Goal: Task Accomplishment & Management: Complete application form

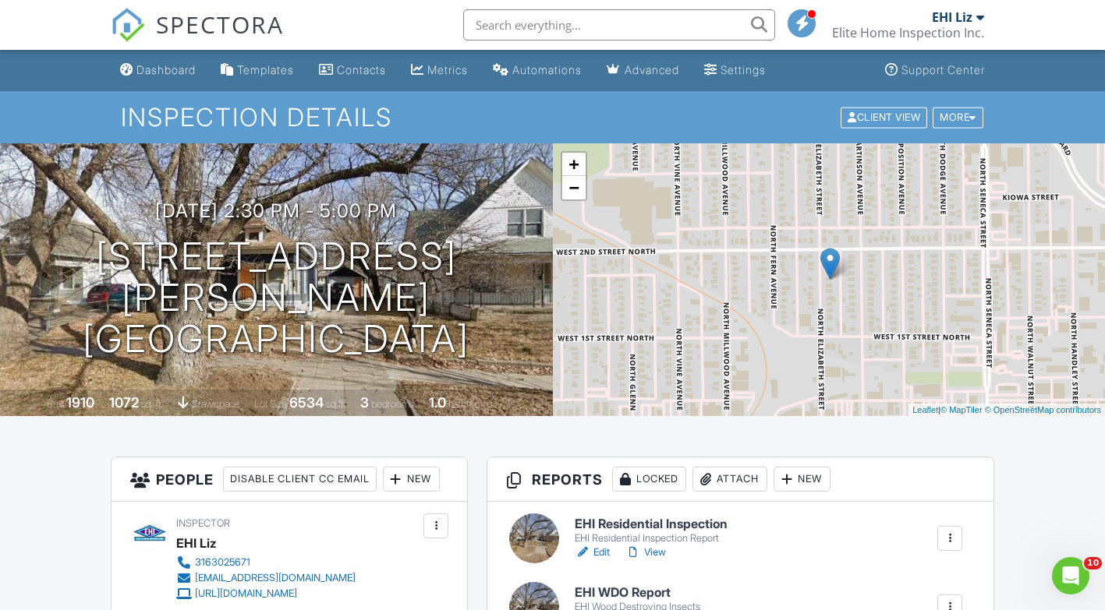
click at [179, 69] on div "Dashboard" at bounding box center [165, 69] width 59 height 13
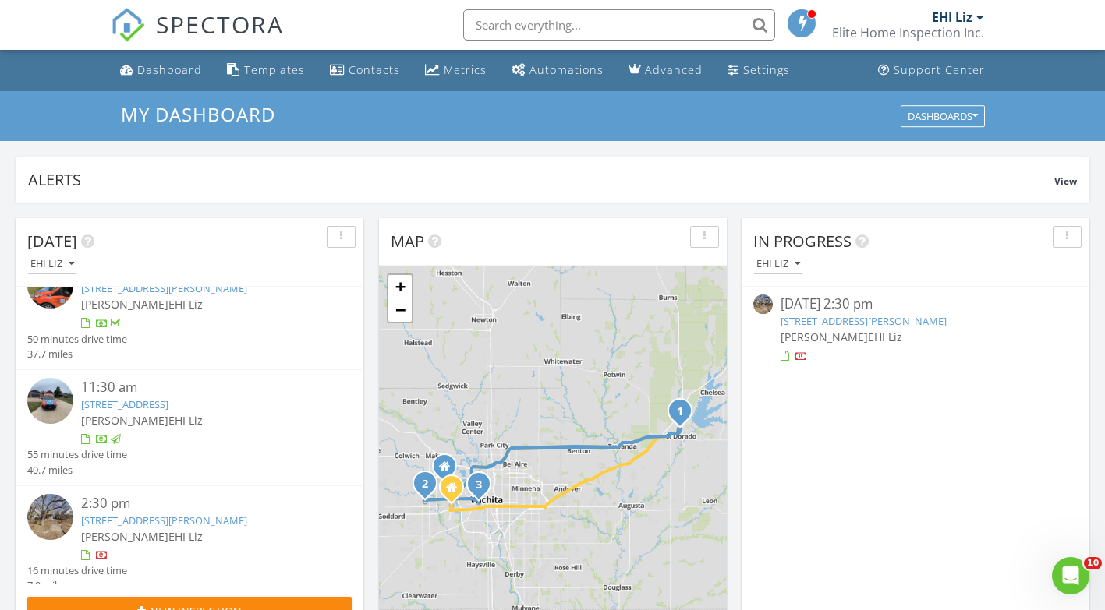
scroll to position [50, 0]
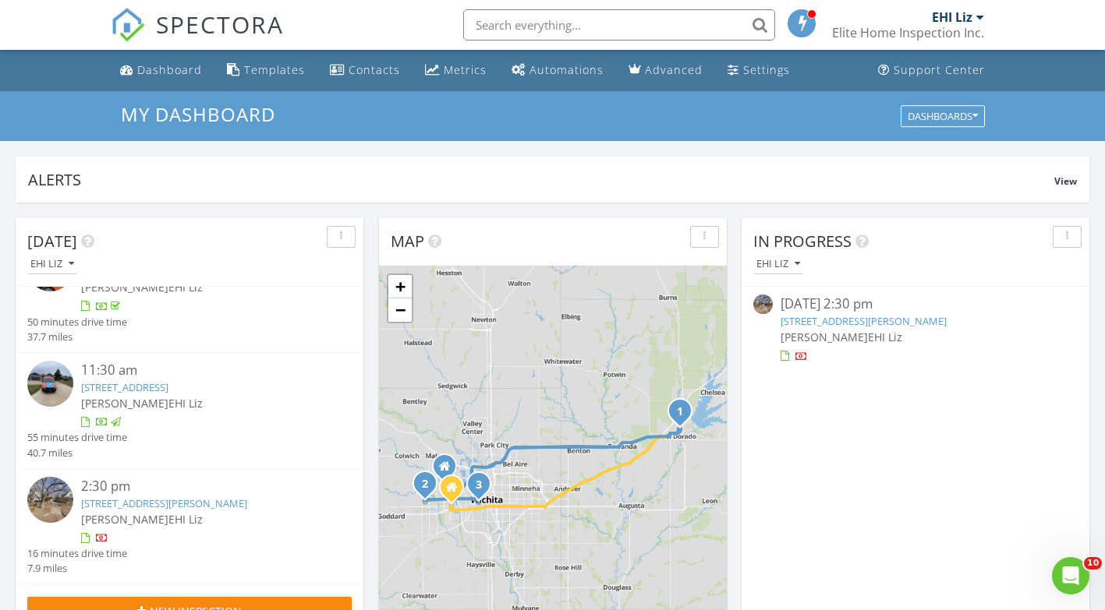
click at [160, 66] on div "Dashboard" at bounding box center [169, 69] width 65 height 15
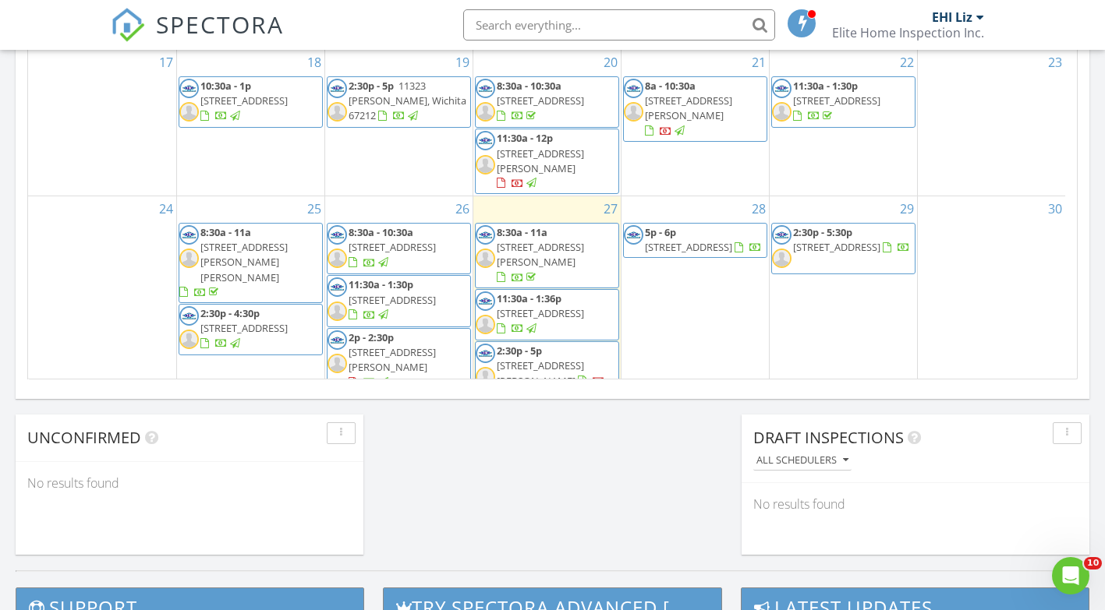
scroll to position [1066, 0]
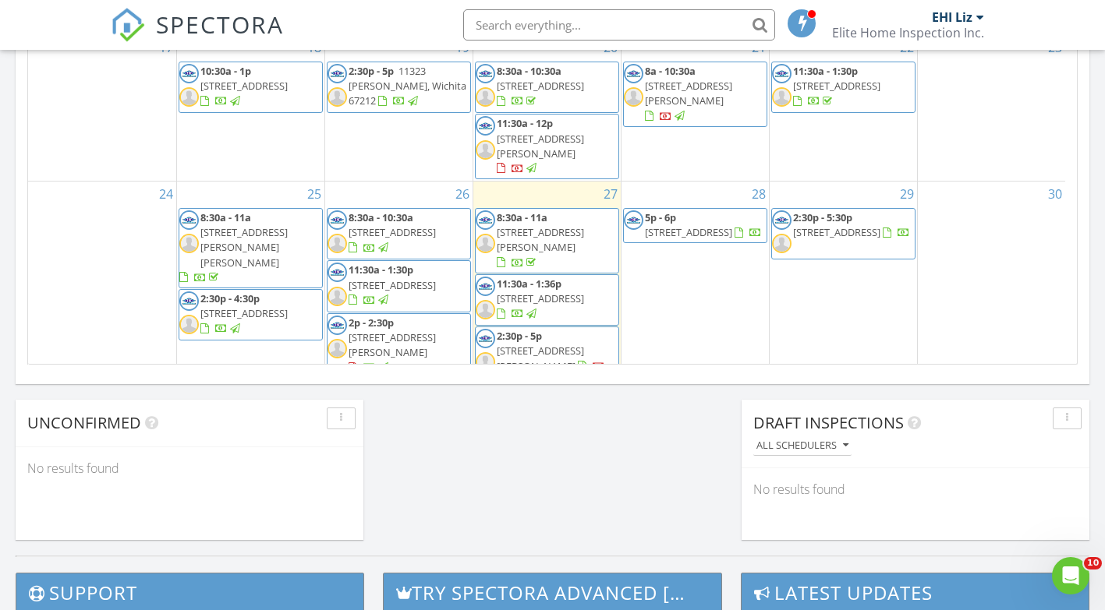
click at [398, 381] on div "2" at bounding box center [398, 406] width 147 height 51
click at [398, 275] on link "Inspection" at bounding box center [397, 275] width 80 height 25
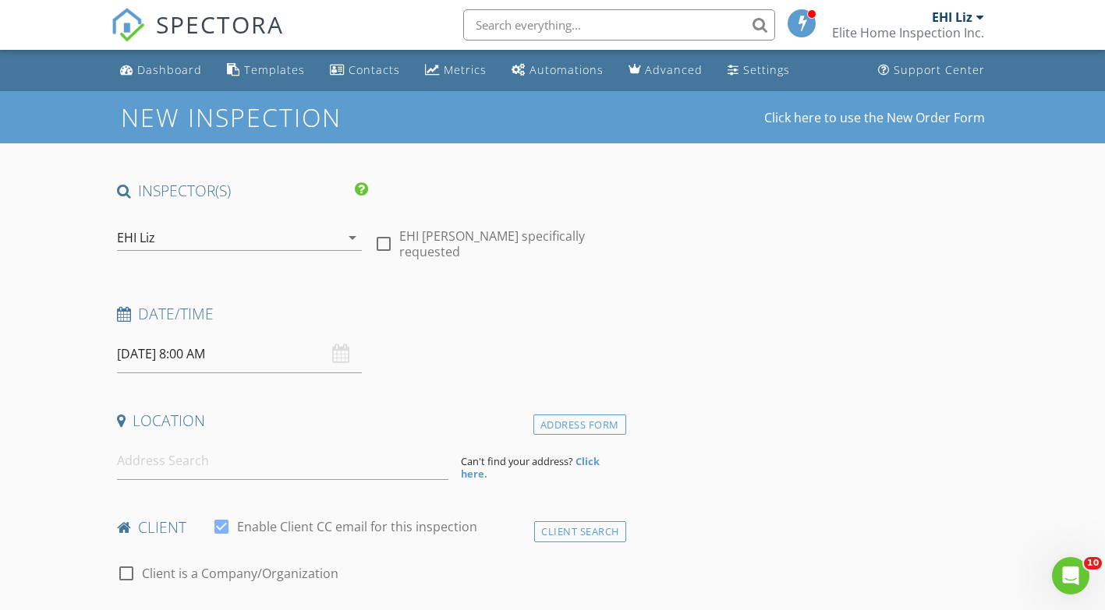
click at [355, 239] on icon "arrow_drop_down" at bounding box center [352, 237] width 19 height 19
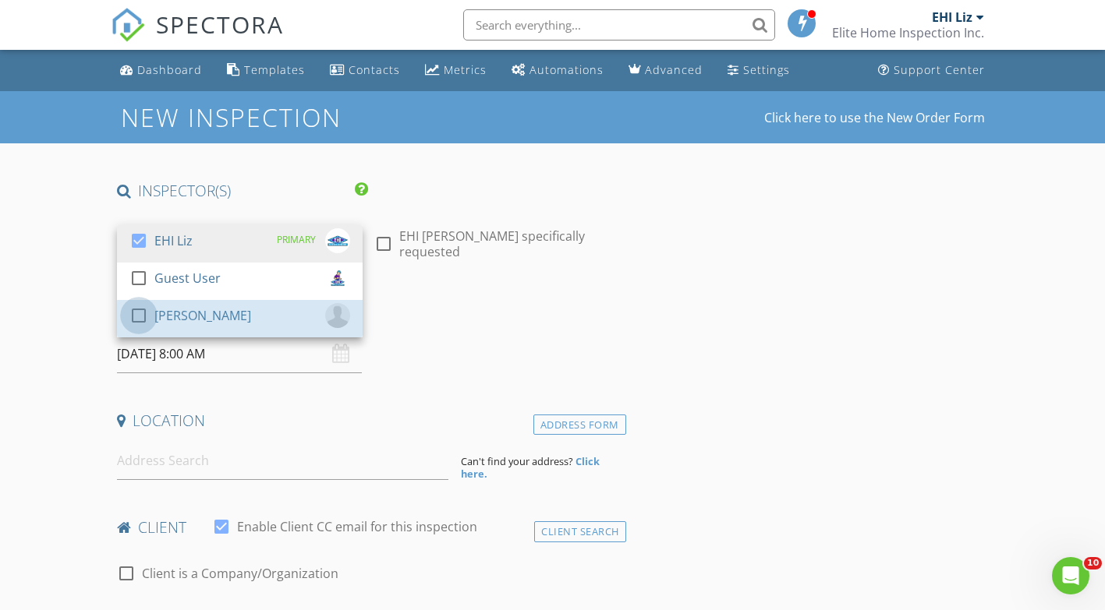
click at [139, 316] on div at bounding box center [139, 315] width 27 height 27
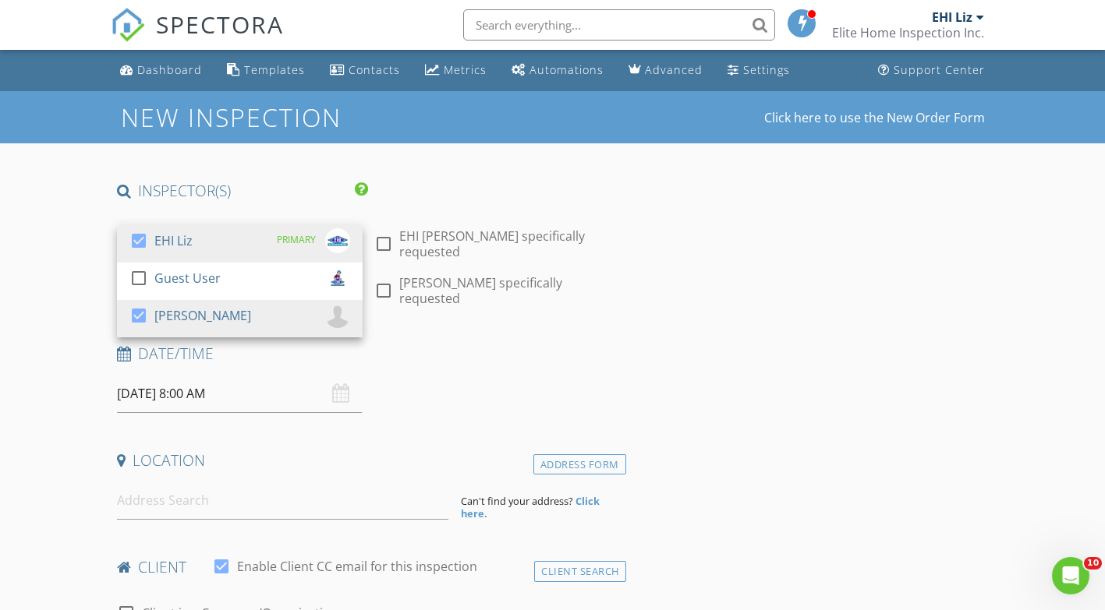
click at [486, 379] on div "Date/Time [DATE] 8:00 AM" at bounding box center [368, 378] width 515 height 69
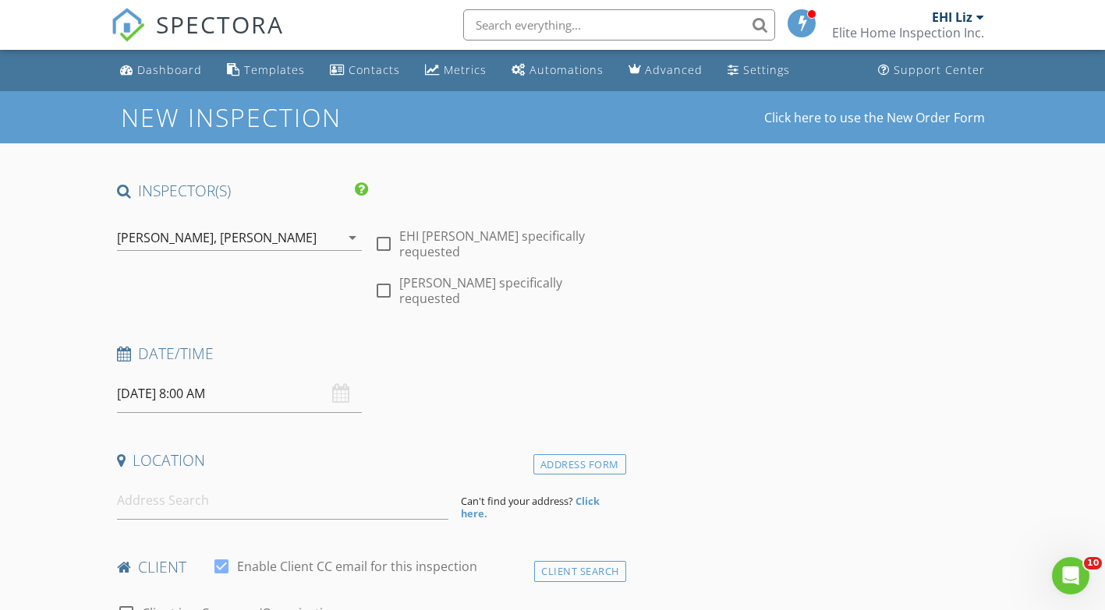
click at [151, 71] on div "Dashboard" at bounding box center [169, 69] width 65 height 15
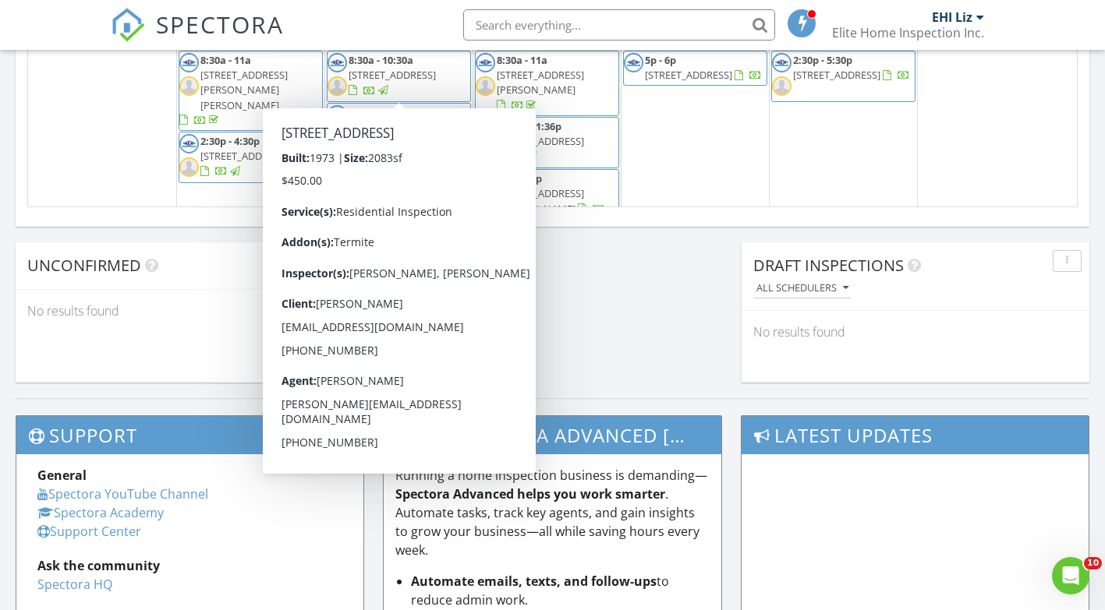
scroll to position [1169, 0]
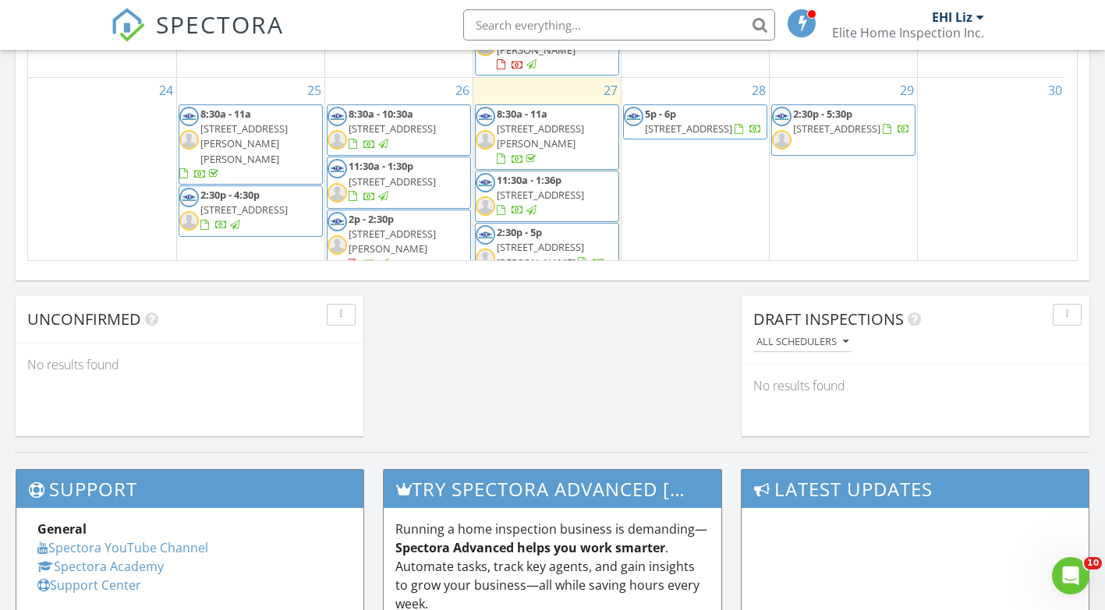
click at [231, 278] on div "1" at bounding box center [250, 303] width 147 height 51
click at [241, 172] on link "Inspection" at bounding box center [249, 173] width 80 height 25
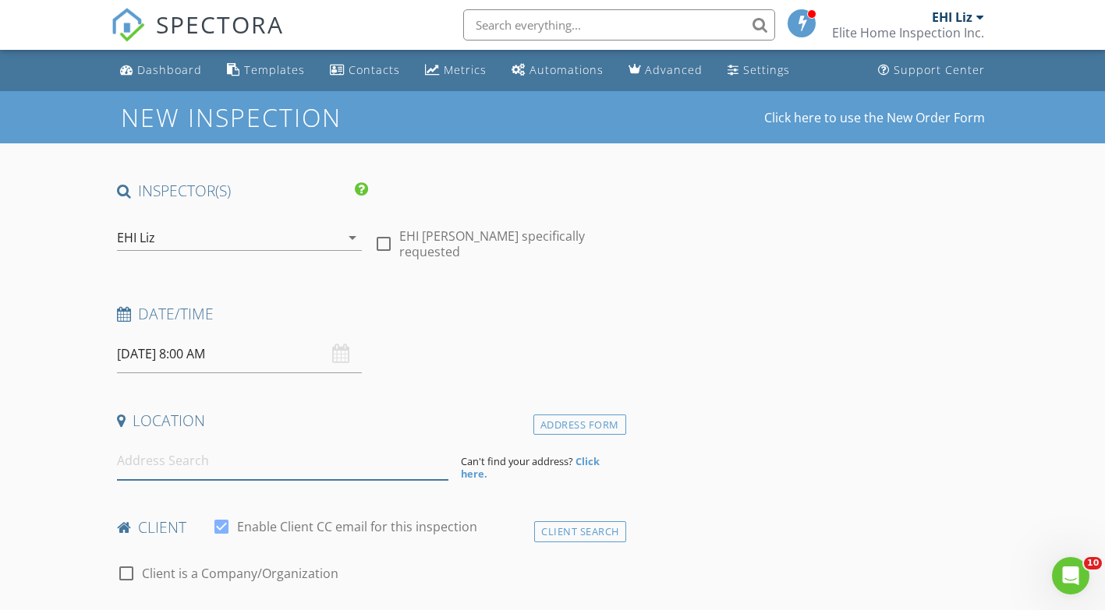
click at [211, 468] on input at bounding box center [282, 461] width 331 height 38
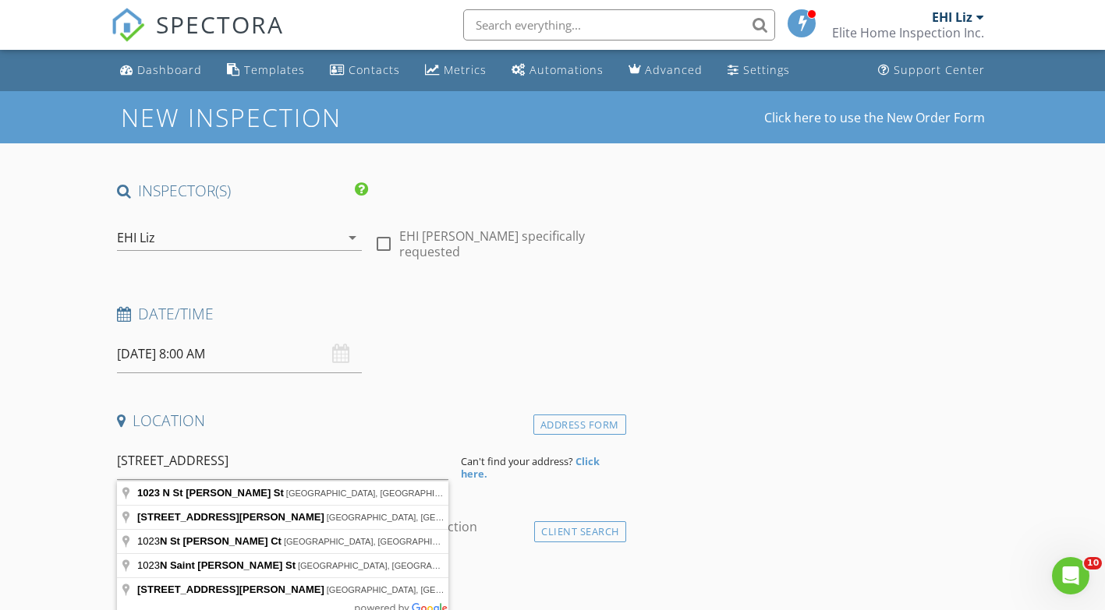
type input "[STREET_ADDRESS][PERSON_NAME]"
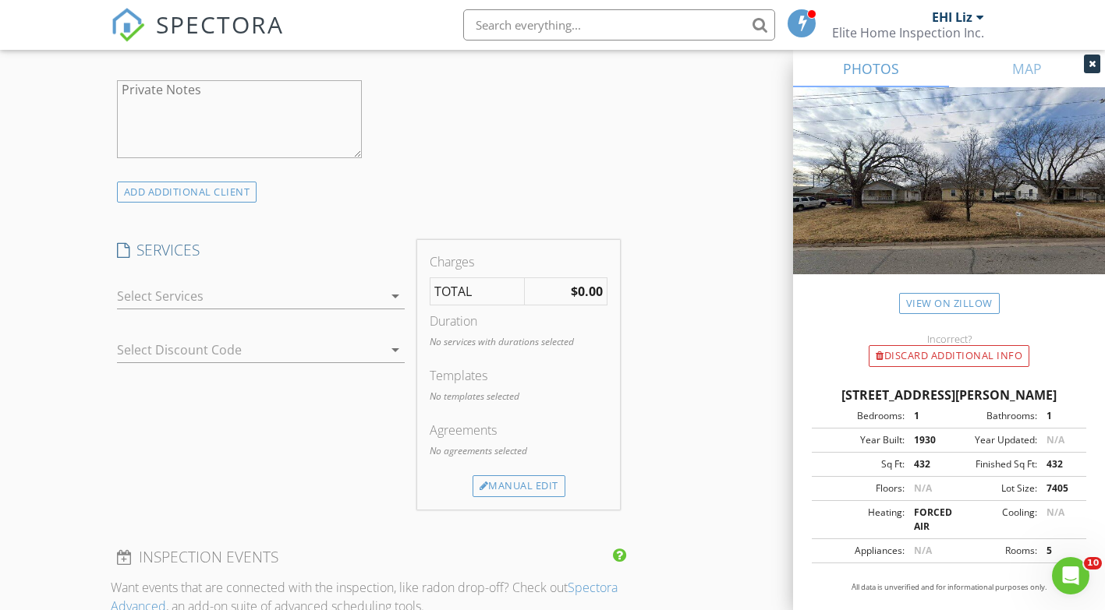
scroll to position [1091, 0]
click at [393, 296] on icon "arrow_drop_down" at bounding box center [395, 294] width 19 height 19
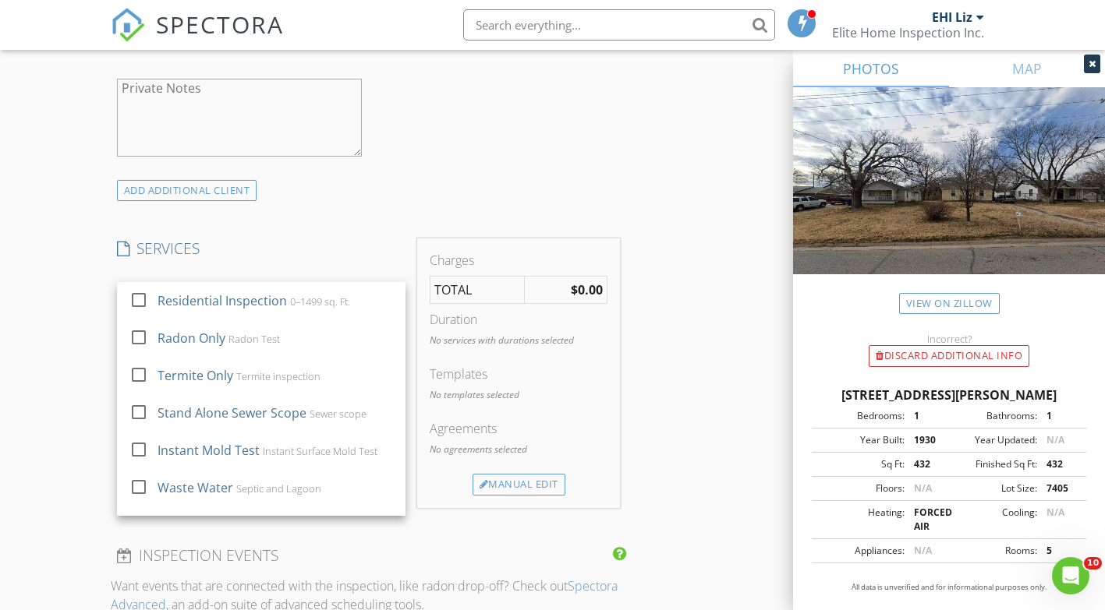
click at [142, 301] on div at bounding box center [139, 300] width 27 height 27
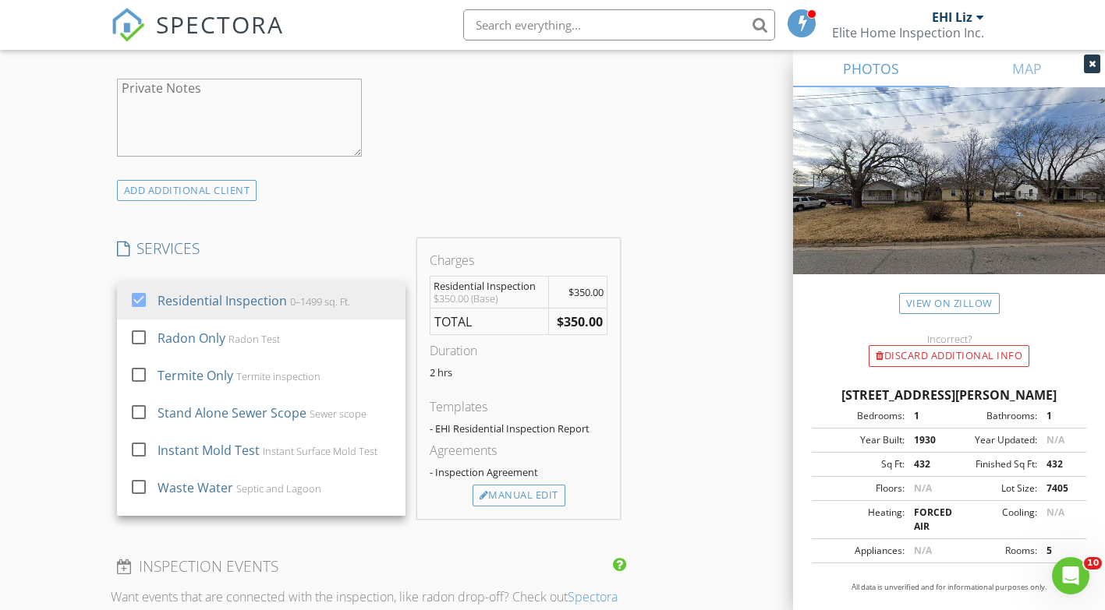
click at [76, 340] on div "New Inspection Click here to use the New Order Form INSPECTOR(S) check_box EHI …" at bounding box center [552, 408] width 1105 height 2816
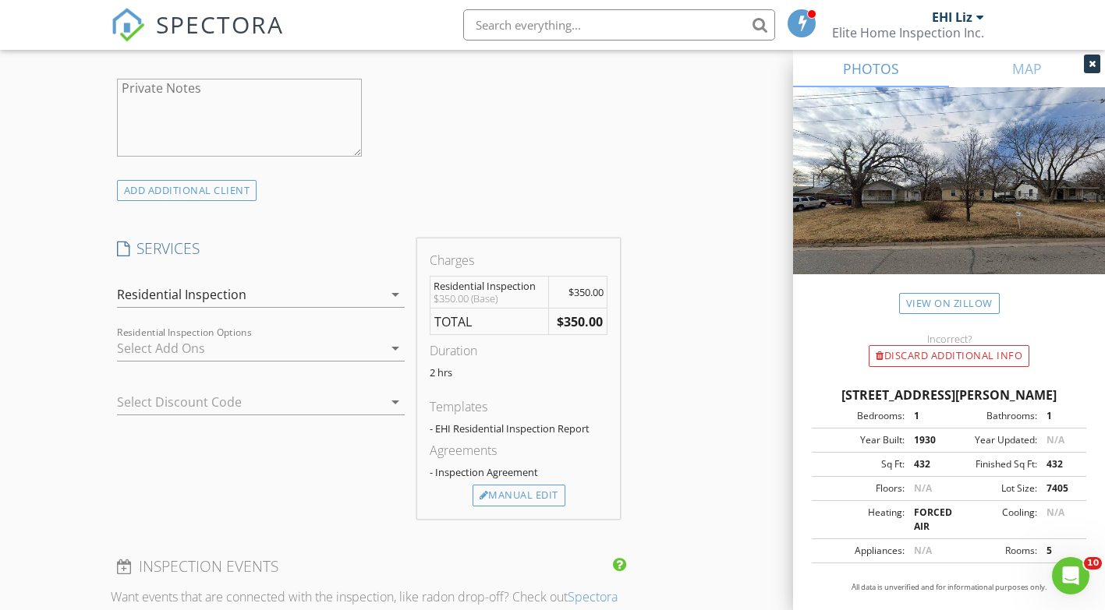
click at [394, 348] on icon "arrow_drop_down" at bounding box center [395, 348] width 19 height 19
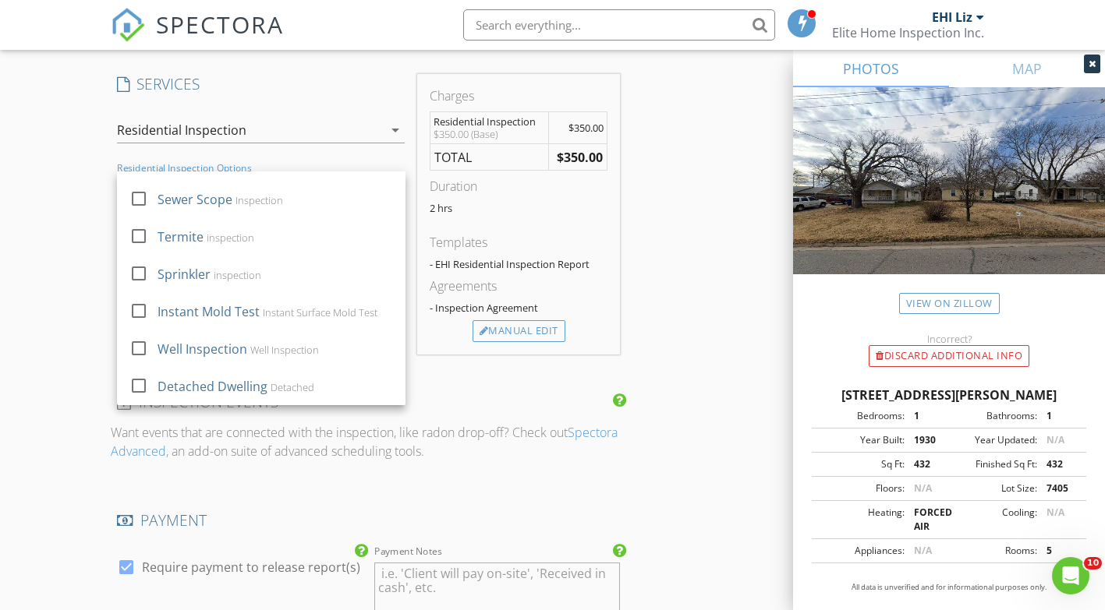
scroll to position [1169, 0]
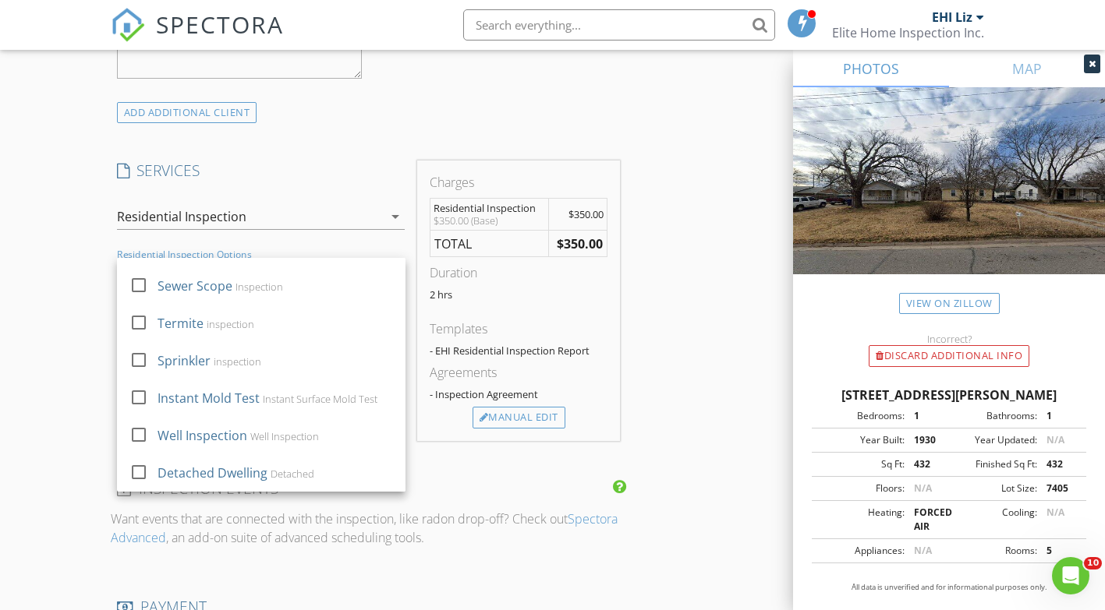
click at [42, 349] on div "New Inspection Click here to use the New Order Form INSPECTOR(S) check_box EHI …" at bounding box center [552, 330] width 1105 height 2816
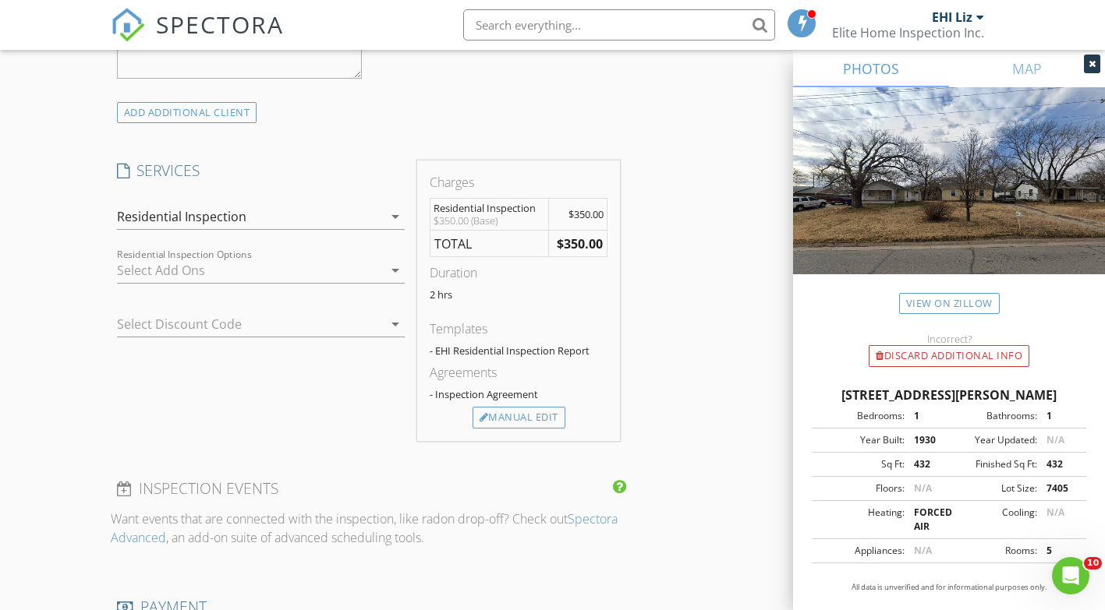
click at [391, 270] on icon "arrow_drop_down" at bounding box center [395, 270] width 19 height 19
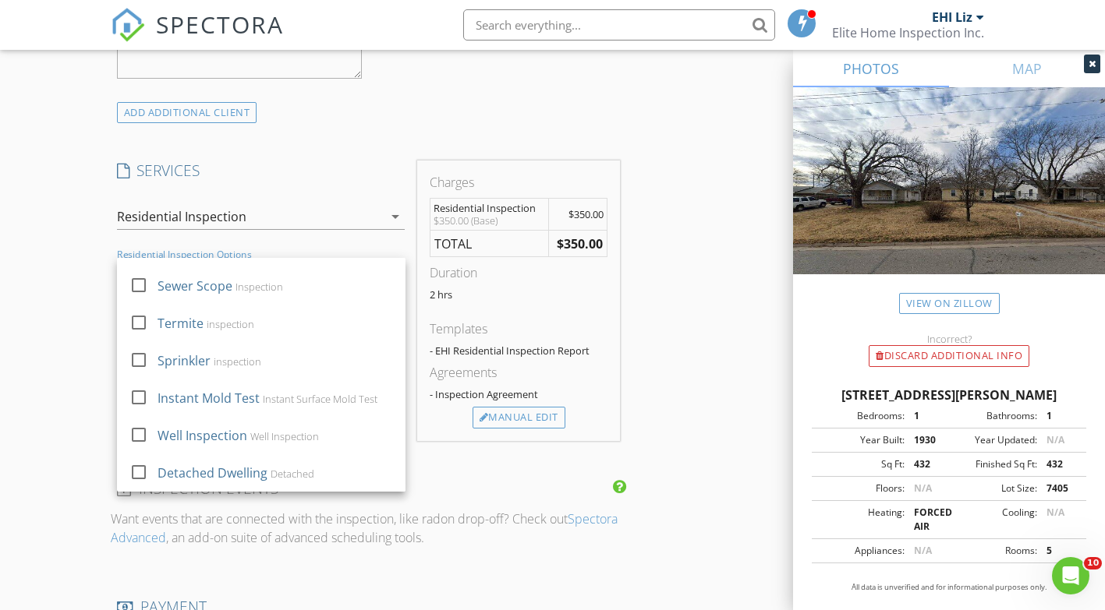
scroll to position [0, 0]
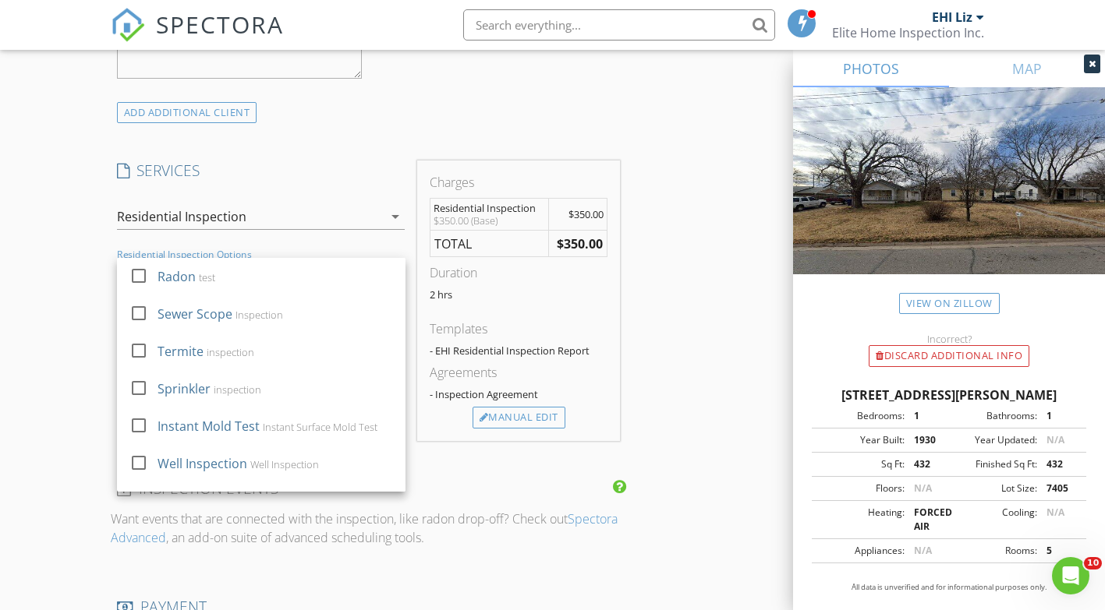
click at [57, 367] on div "New Inspection Click here to use the New Order Form INSPECTOR(S) check_box EHI …" at bounding box center [552, 330] width 1105 height 2816
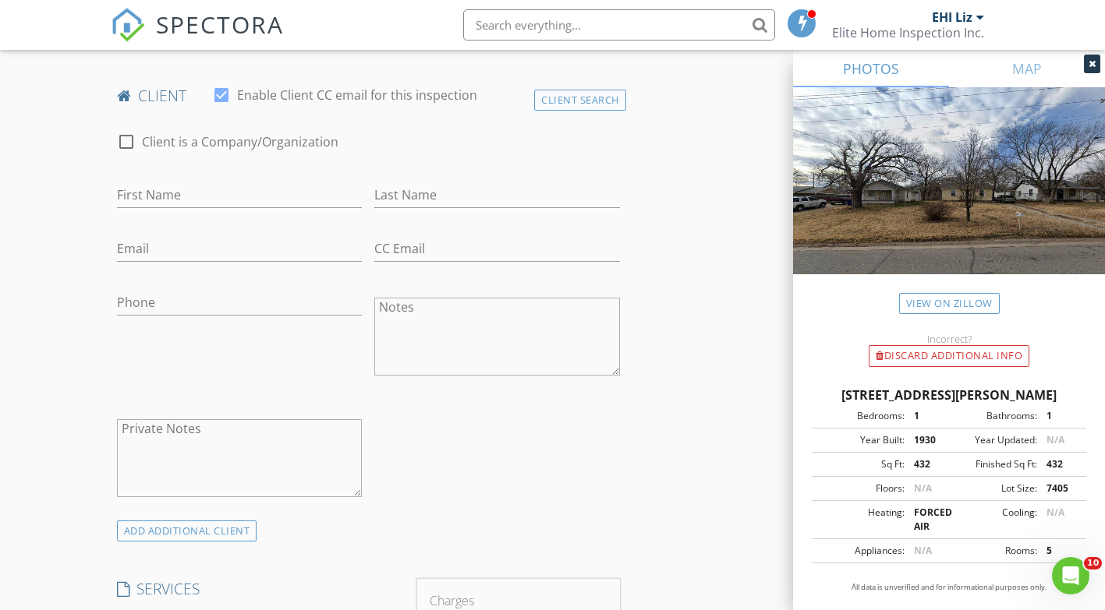
scroll to position [780, 0]
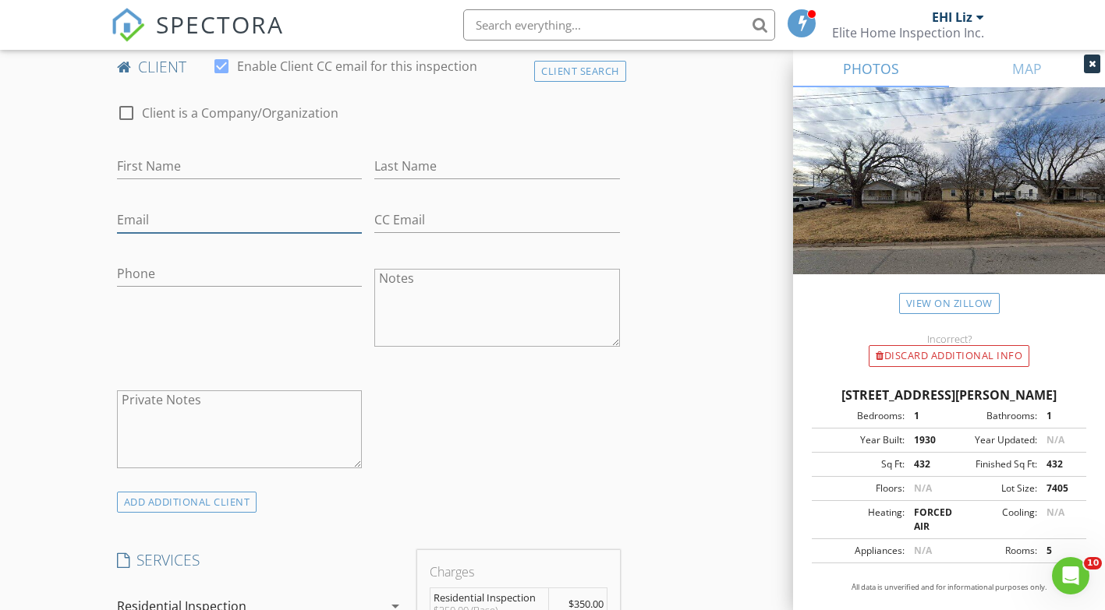
click at [232, 216] on input "Email" at bounding box center [240, 220] width 246 height 26
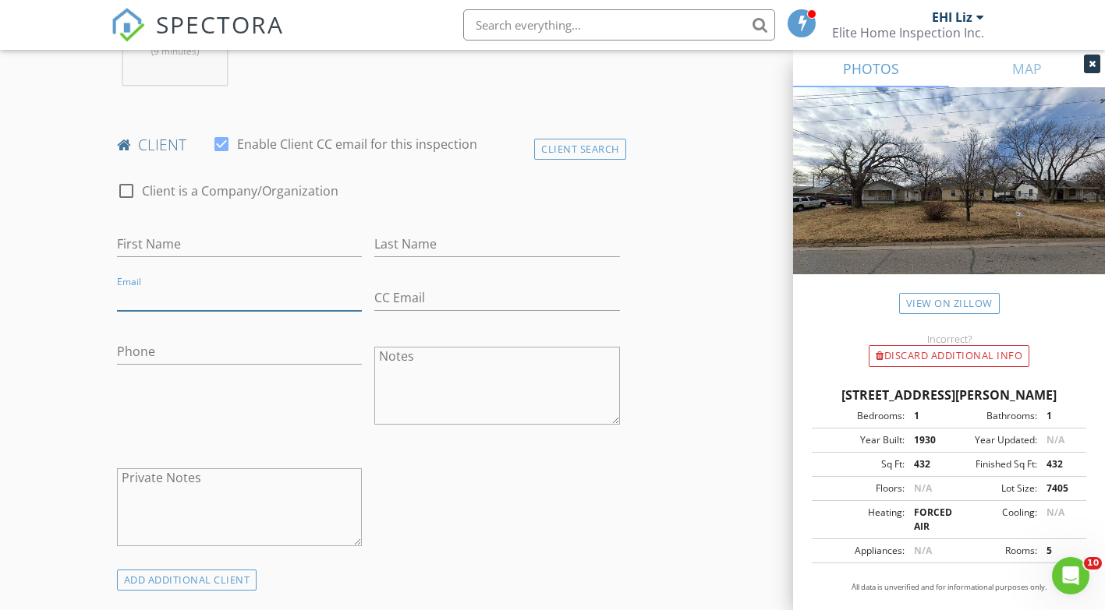
scroll to position [702, 0]
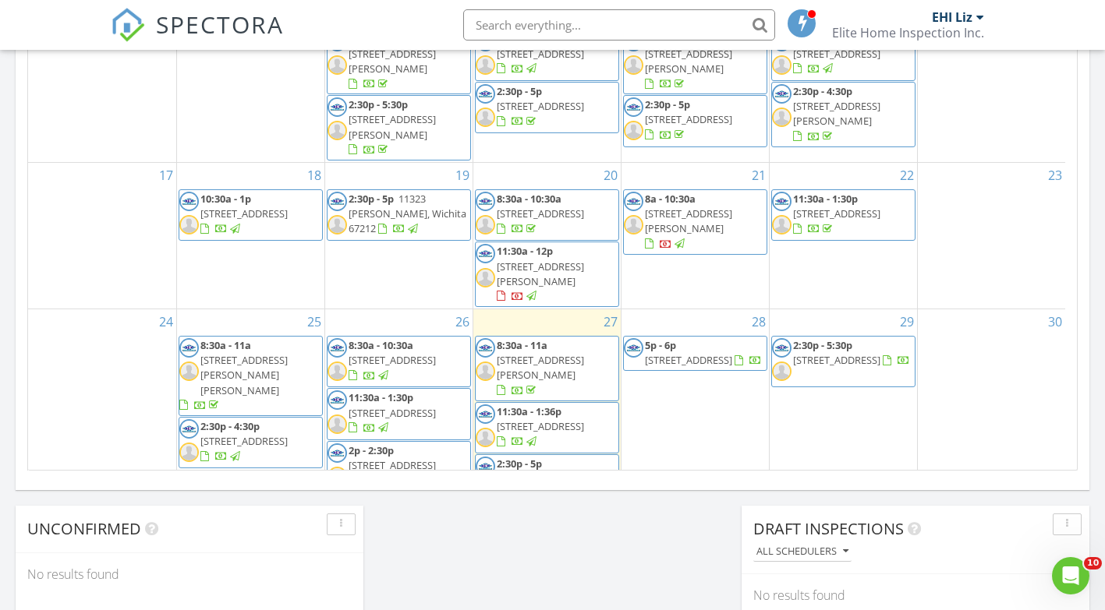
scroll to position [164, 0]
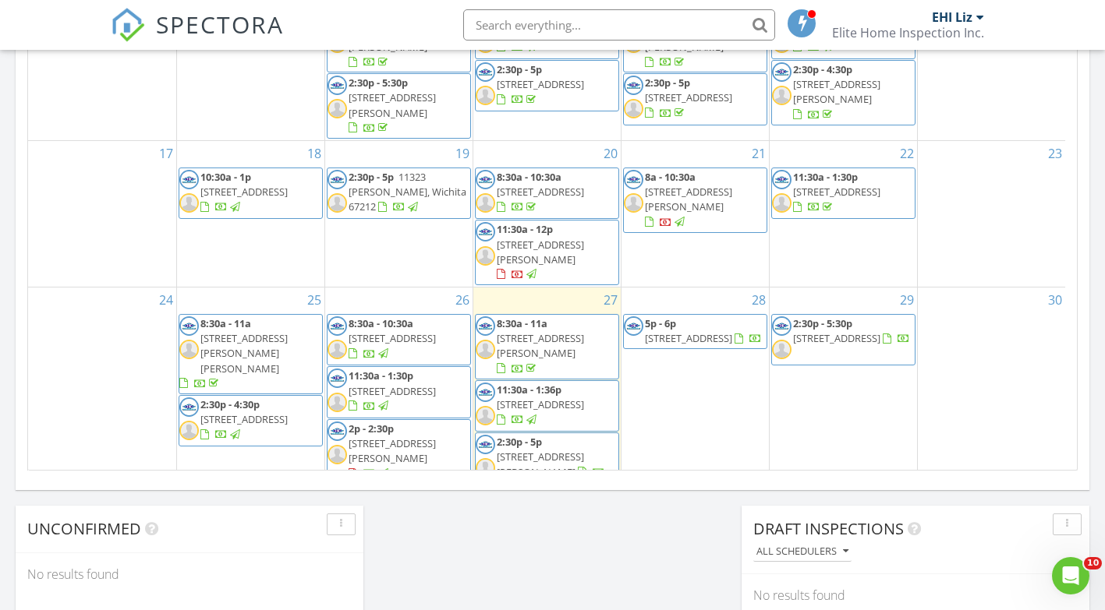
click at [417, 487] on div "2" at bounding box center [398, 512] width 147 height 51
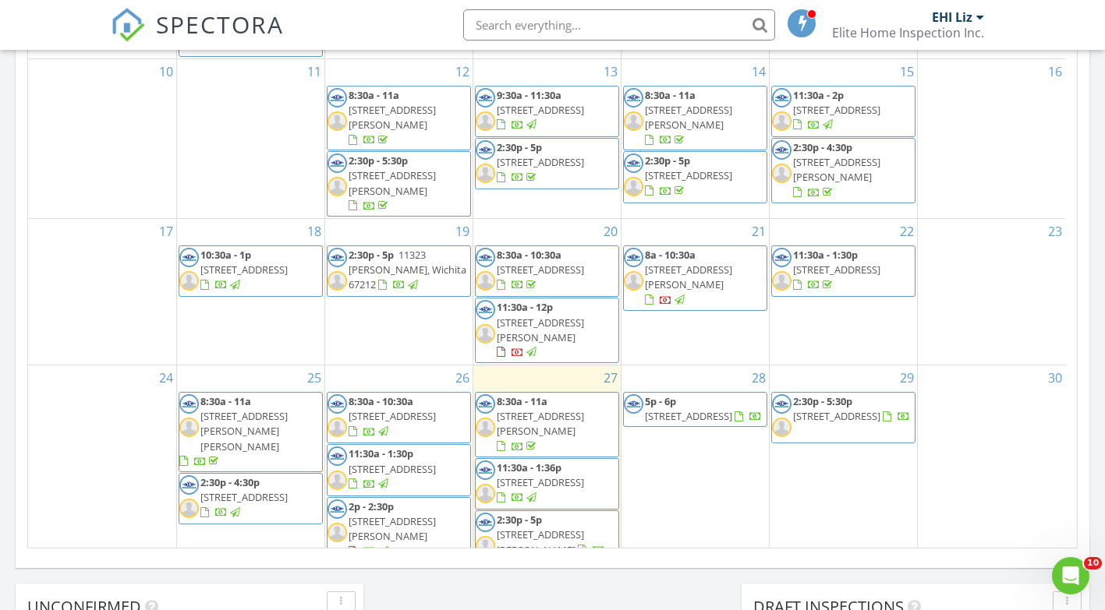
scroll to position [870, 0]
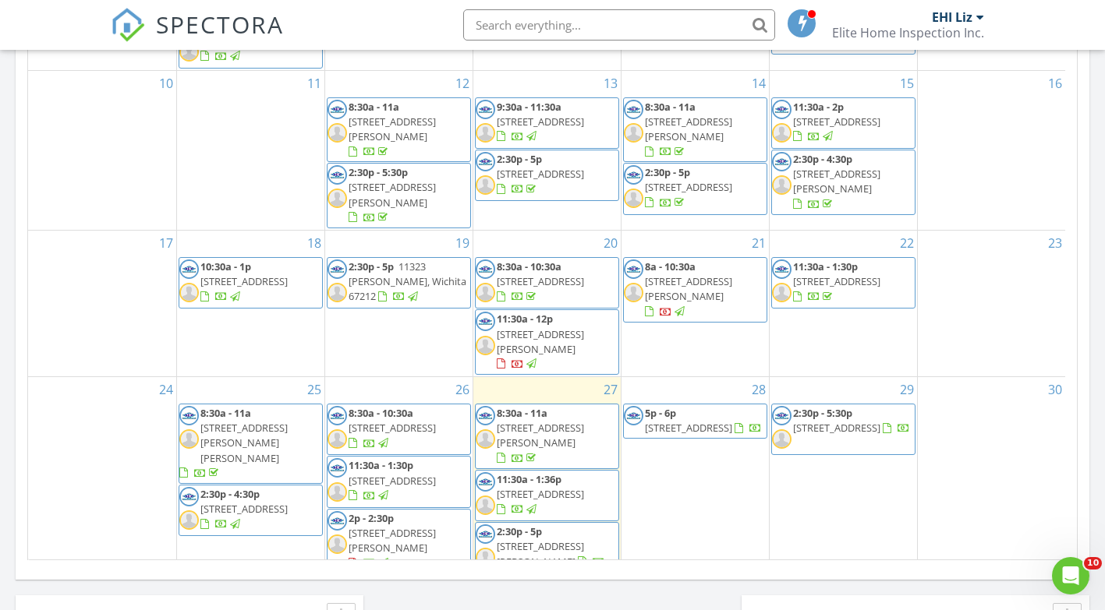
click at [996, 139] on div "16" at bounding box center [991, 150] width 148 height 159
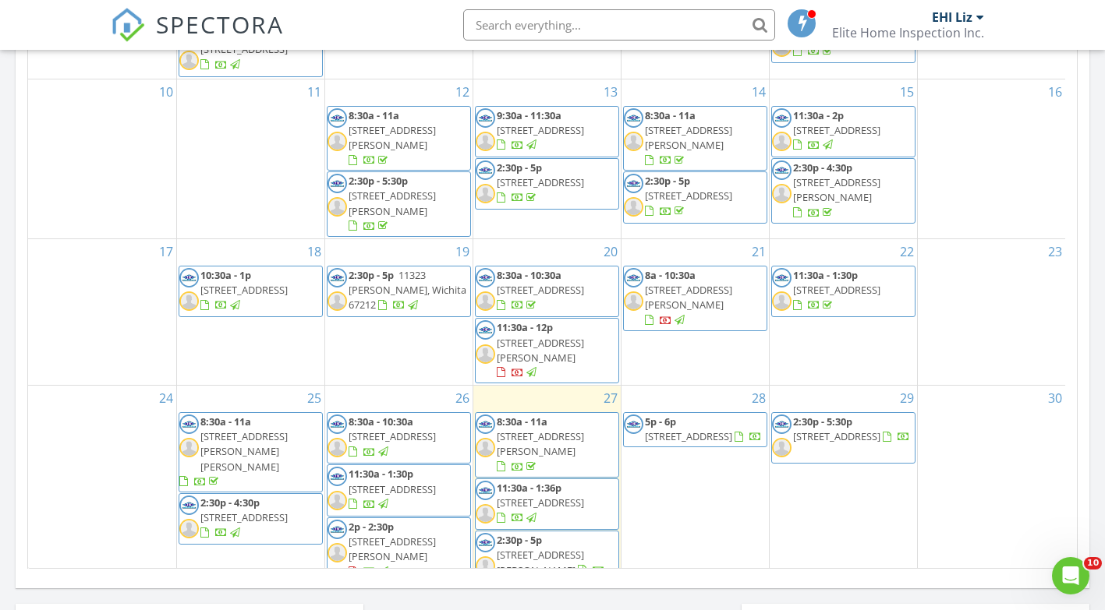
scroll to position [850, 0]
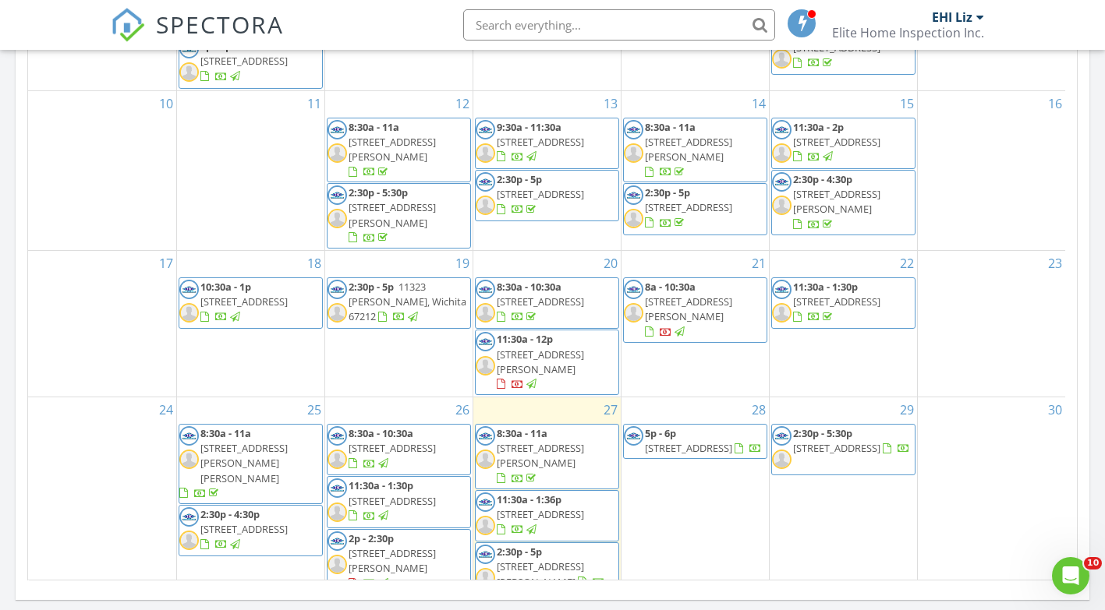
click at [1095, 298] on div "Today EHI Liz 8:30 am 1228 N Taylor St, El Dorado, KS 67042 EHI Jonathan EHI Li…" at bounding box center [552, 62] width 1105 height 1419
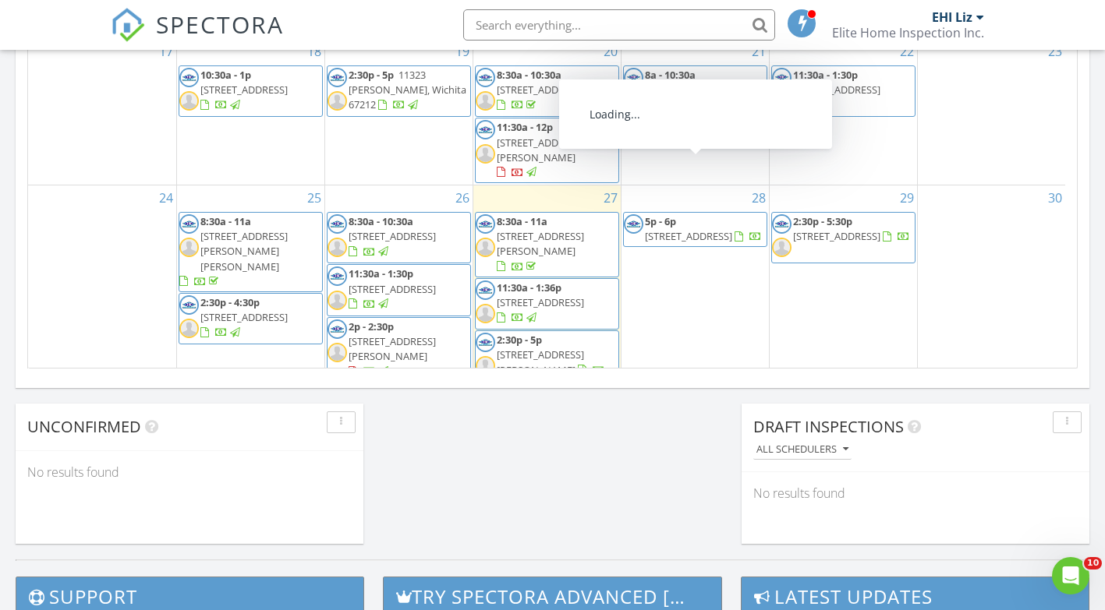
scroll to position [1084, 0]
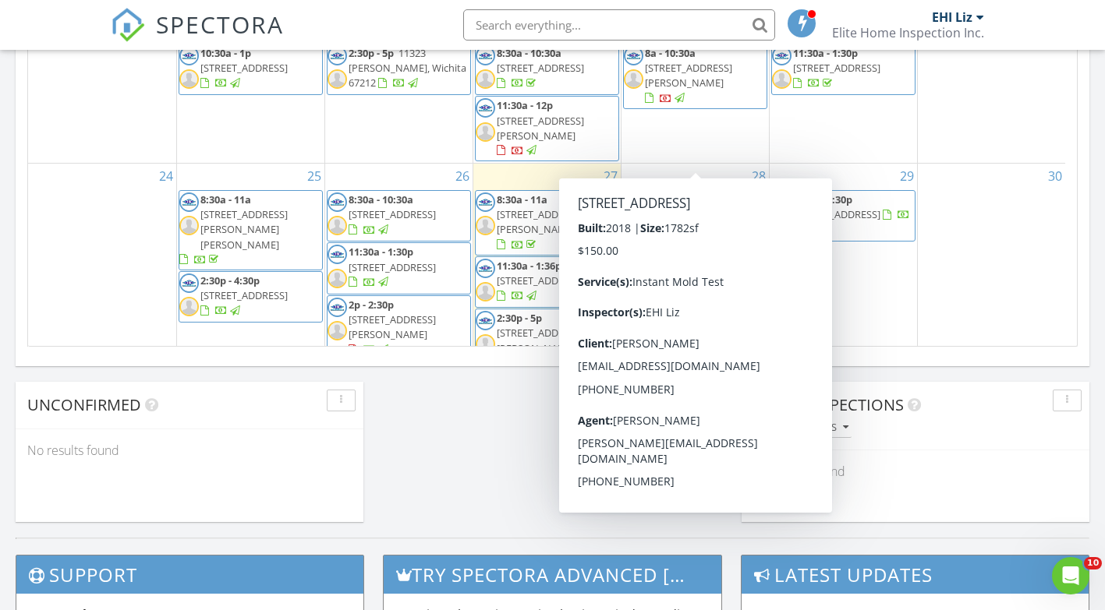
click at [411, 363] on div "2" at bounding box center [398, 388] width 147 height 51
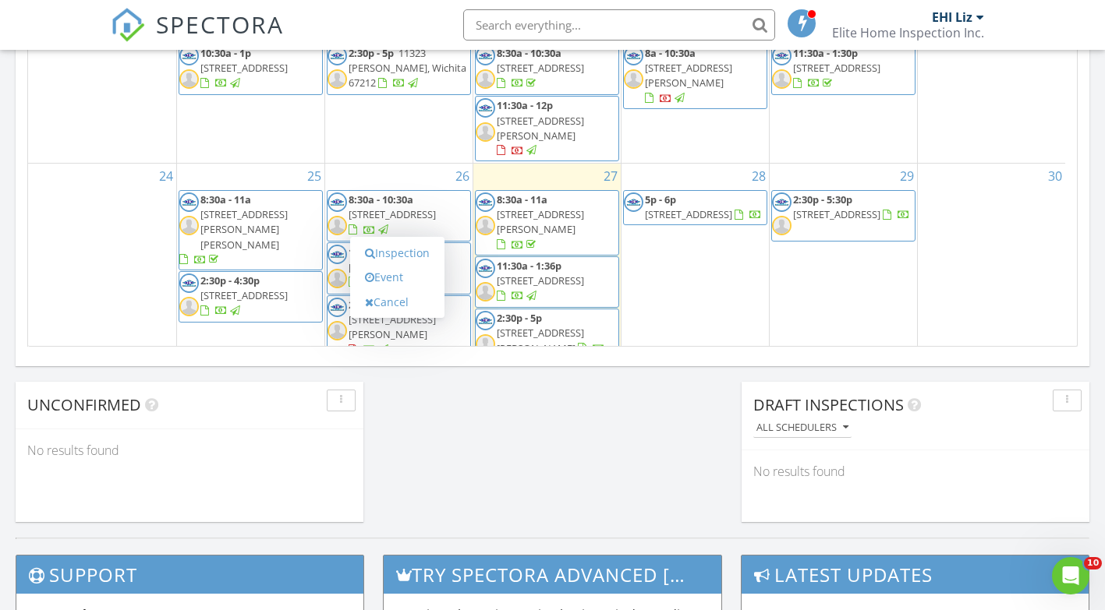
click at [387, 253] on link "Inspection" at bounding box center [397, 253] width 80 height 25
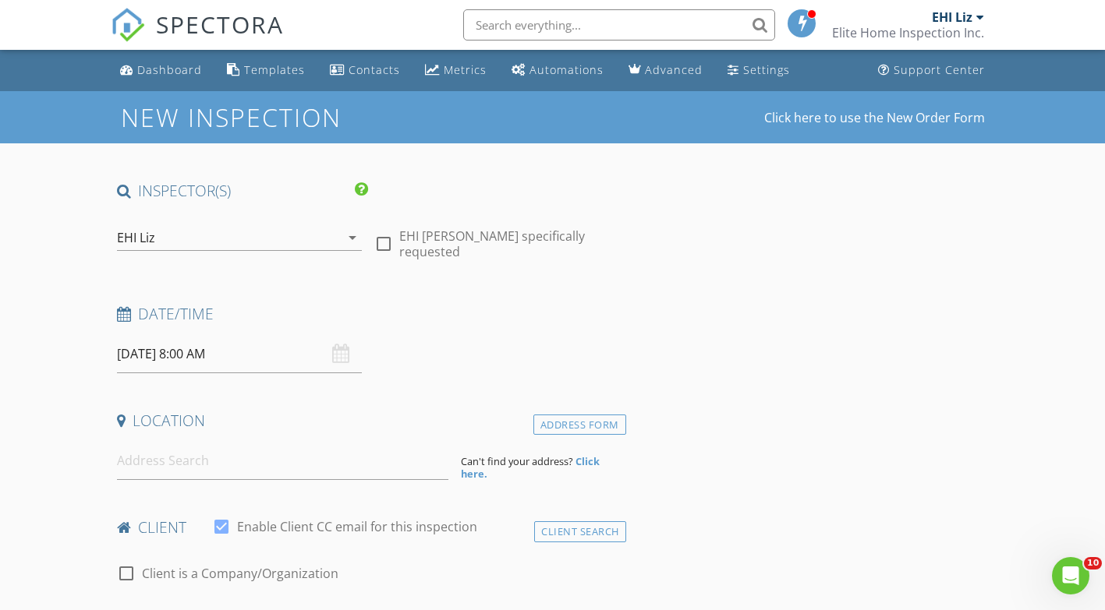
click at [350, 236] on icon "arrow_drop_down" at bounding box center [352, 237] width 19 height 19
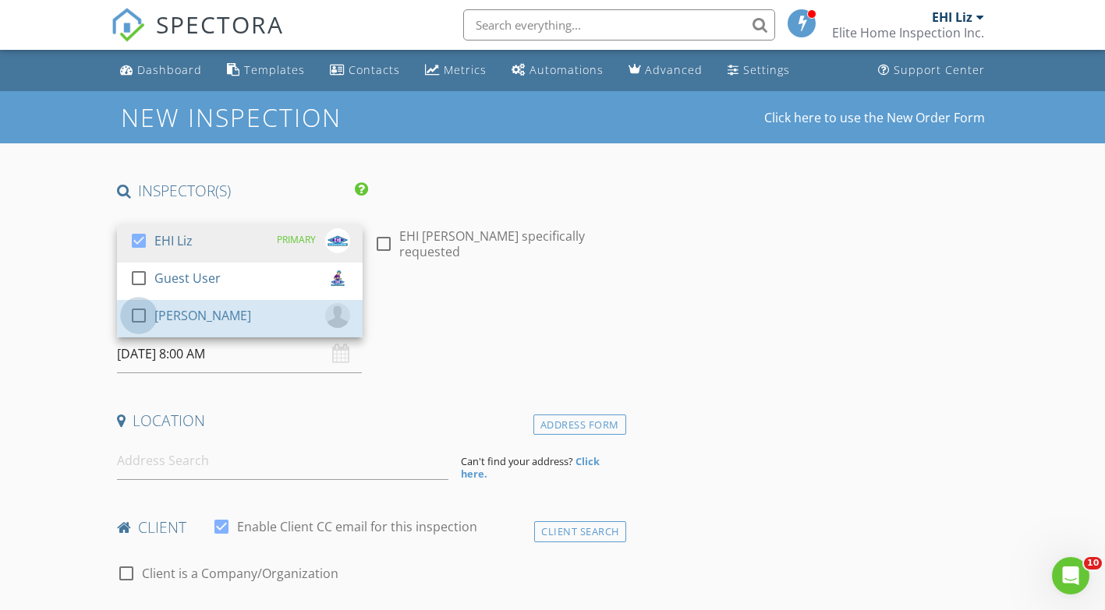
click at [143, 312] on div at bounding box center [139, 315] width 27 height 27
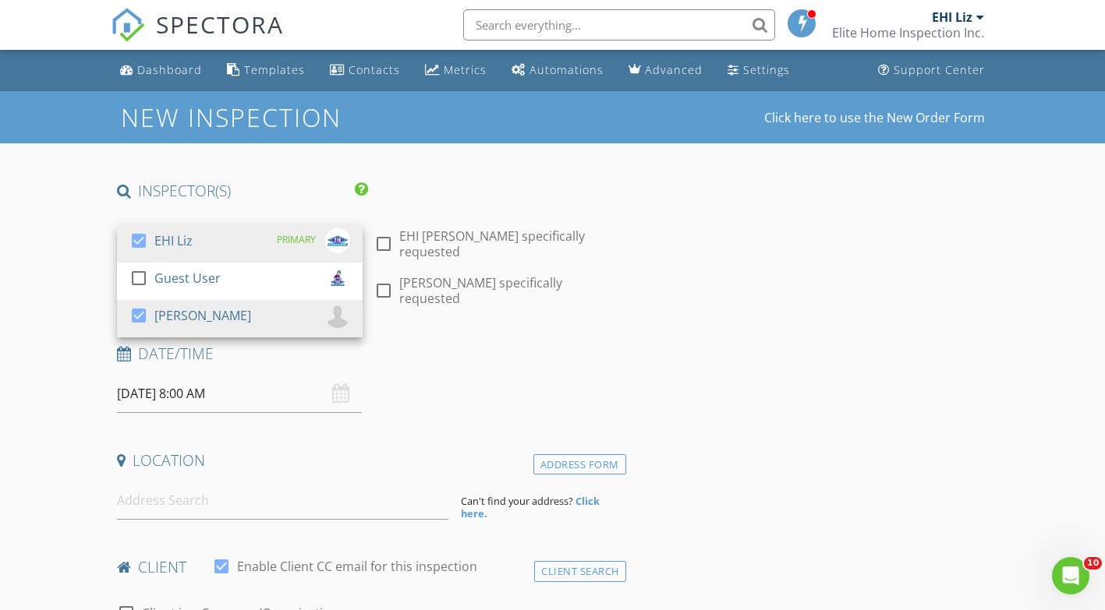
click at [228, 375] on input "[DATE] 8:00 AM" at bounding box center [240, 394] width 246 height 38
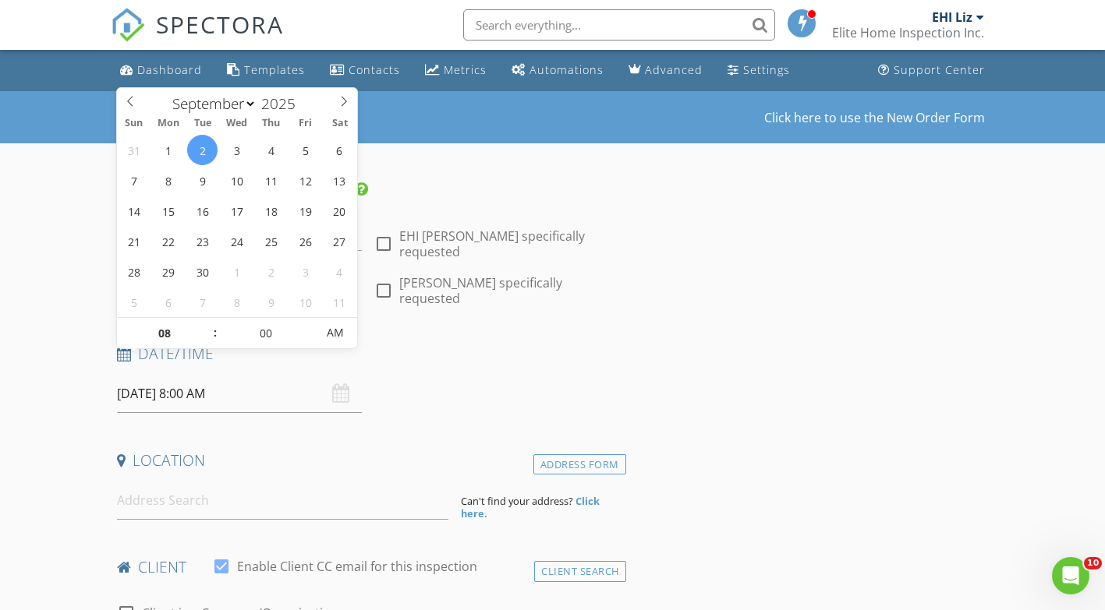
type input "09"
type input "[DATE] 9:00 AM"
click at [207, 323] on span at bounding box center [207, 326] width 11 height 16
type input "10"
type input "09/02/2025 10:00 AM"
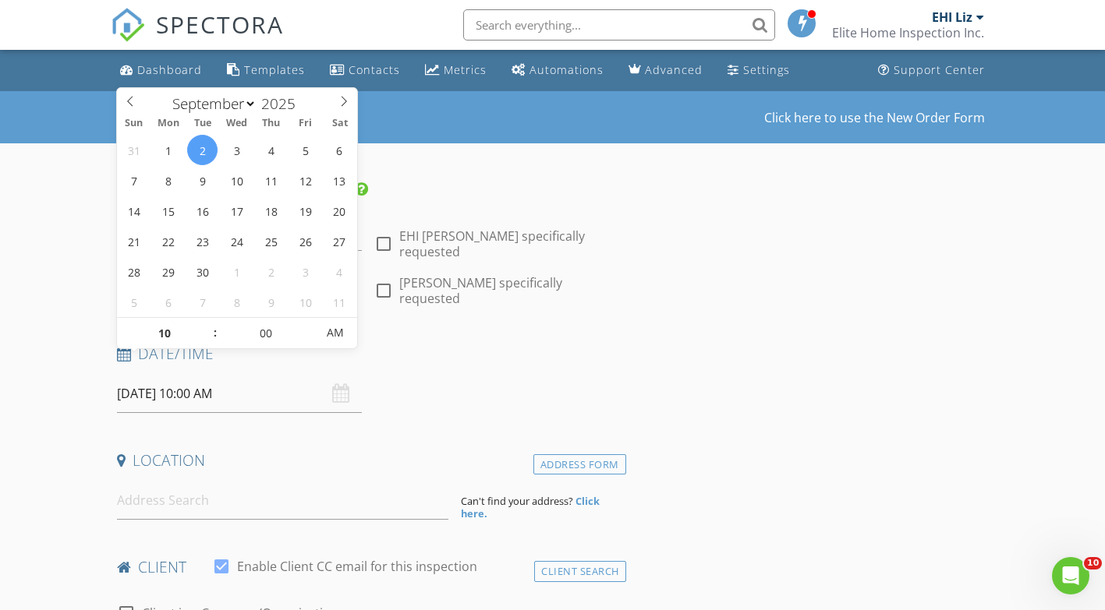
click at [207, 323] on span at bounding box center [207, 326] width 11 height 16
type input "11"
type input "09/02/2025 11:00 AM"
click at [207, 325] on span at bounding box center [207, 326] width 11 height 16
type input "05"
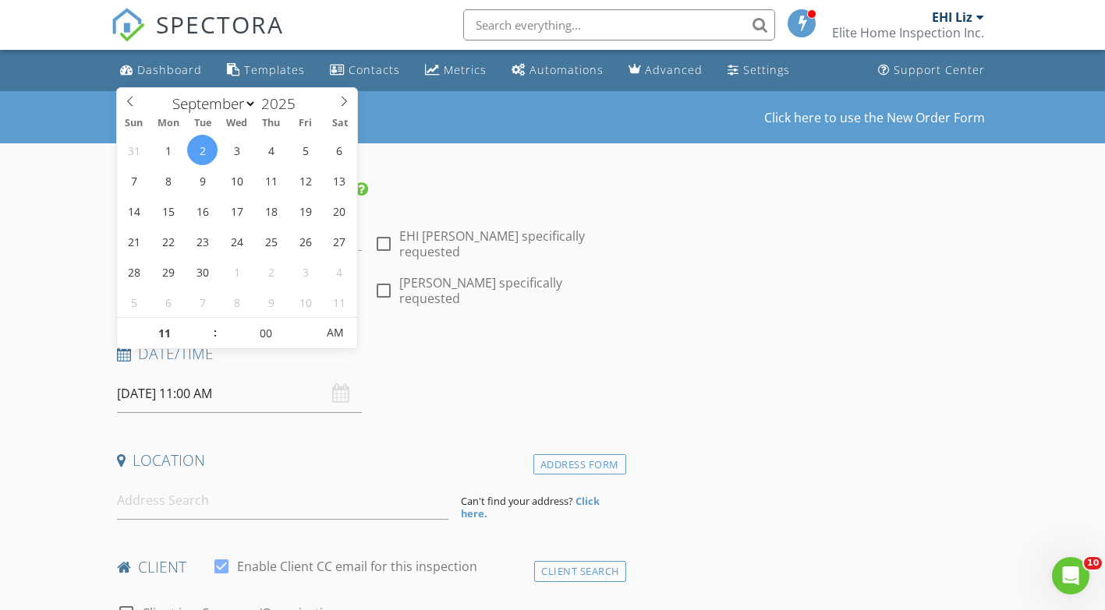
type input "09/02/2025 11:05 AM"
click at [306, 324] on span at bounding box center [307, 326] width 11 height 16
type input "10"
type input "09/02/2025 11:10 AM"
click at [306, 324] on span at bounding box center [307, 326] width 11 height 16
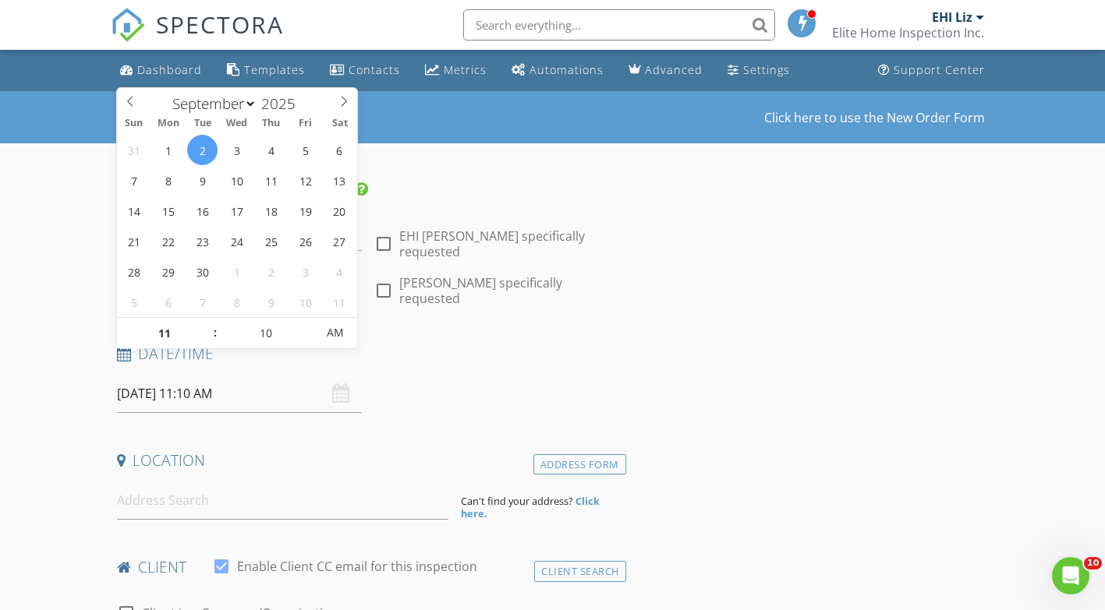
type input "15"
type input "09/02/2025 11:15 AM"
click at [306, 324] on span at bounding box center [307, 326] width 11 height 16
type input "20"
type input "09/02/2025 11:20 AM"
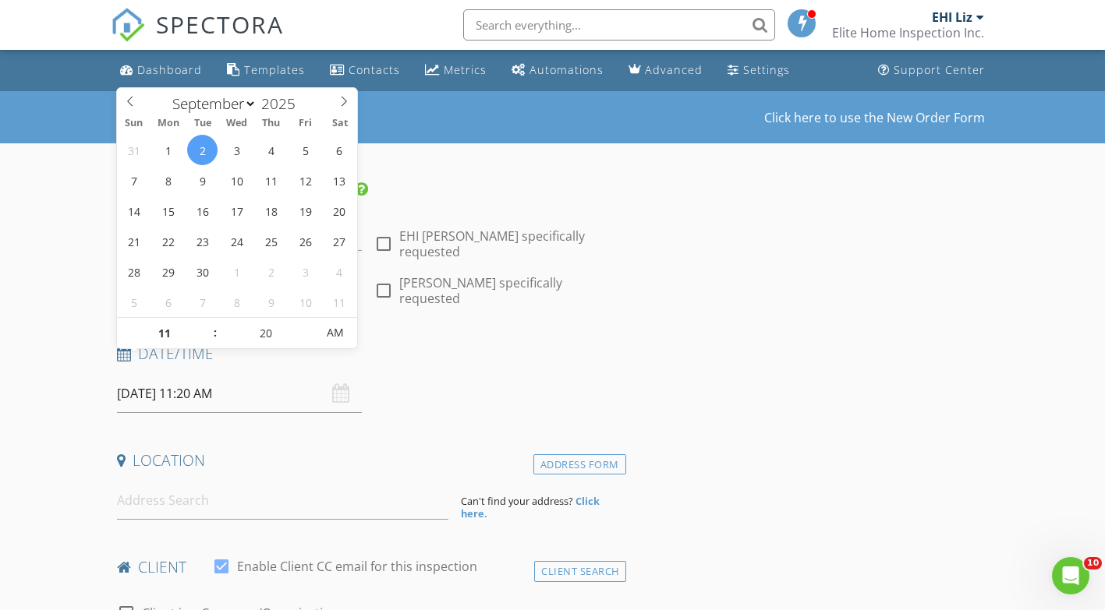
click at [306, 324] on span at bounding box center [307, 326] width 11 height 16
type input "25"
type input "09/02/2025 11:25 AM"
click at [306, 324] on span at bounding box center [307, 326] width 11 height 16
type input "30"
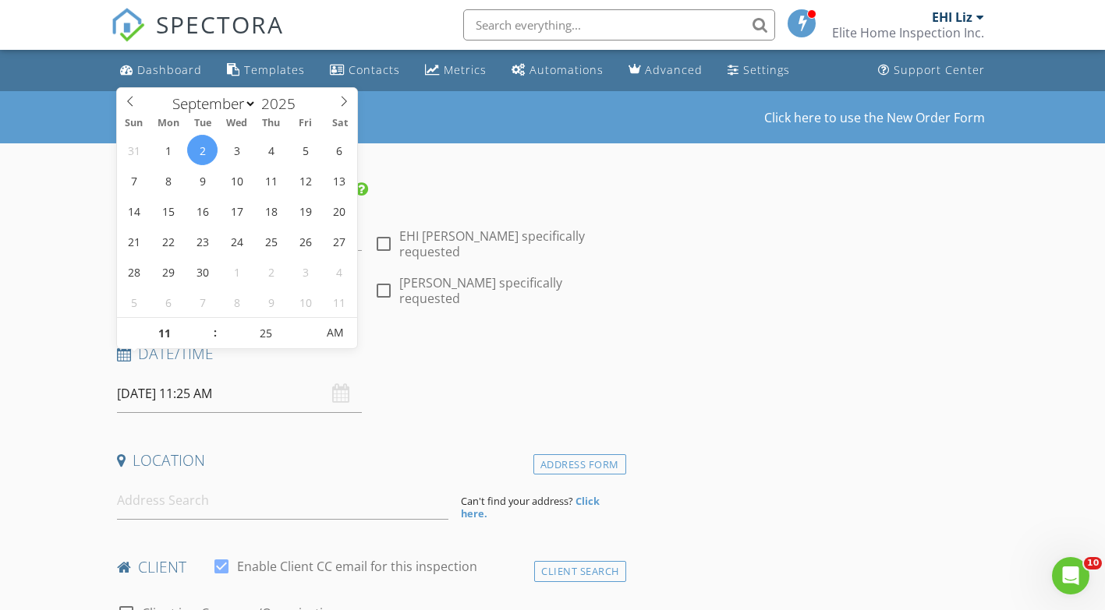
type input "[DATE] 11:30 AM"
click at [306, 324] on span at bounding box center [307, 326] width 11 height 16
drag, startPoint x: 421, startPoint y: 346, endPoint x: 405, endPoint y: 352, distance: 17.5
click at [421, 348] on div "Date/Time" at bounding box center [368, 359] width 515 height 31
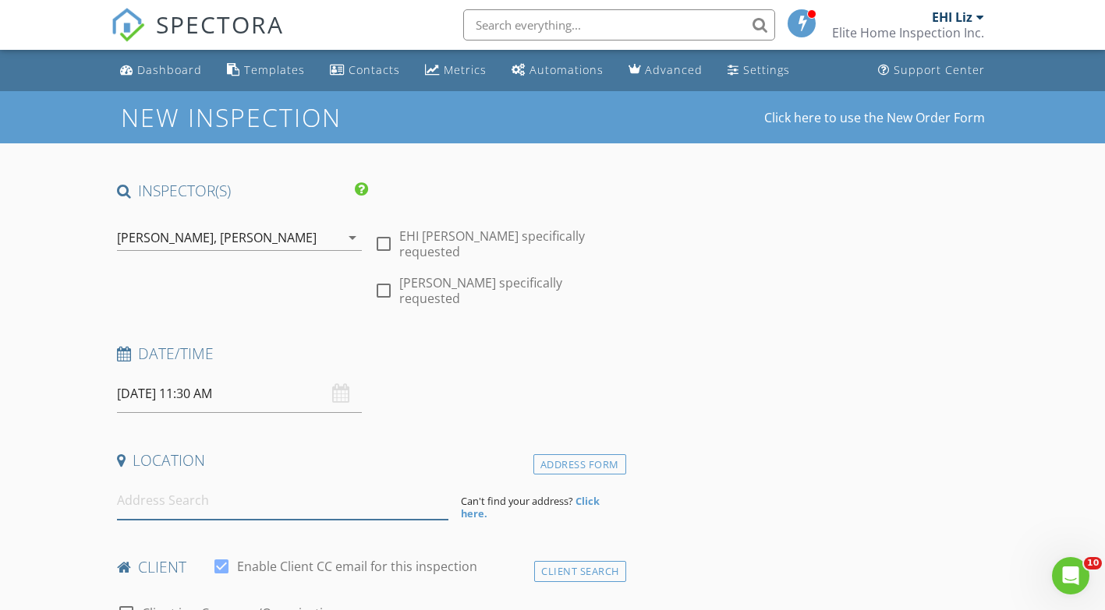
click at [202, 482] on input at bounding box center [282, 501] width 331 height 38
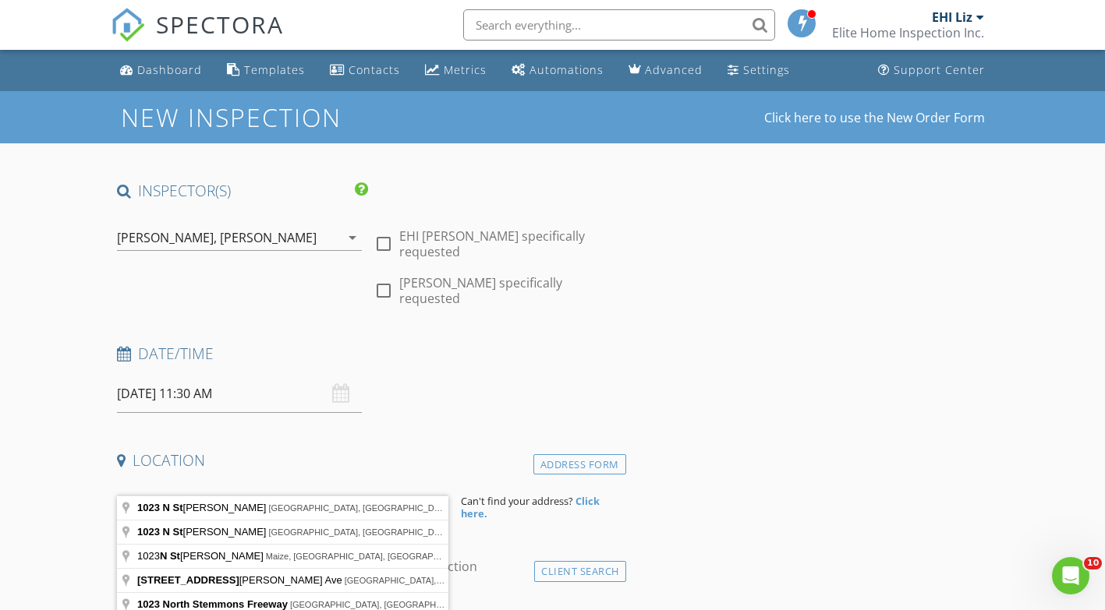
type input "1023 N St Paul St, Wichita, KS, USA"
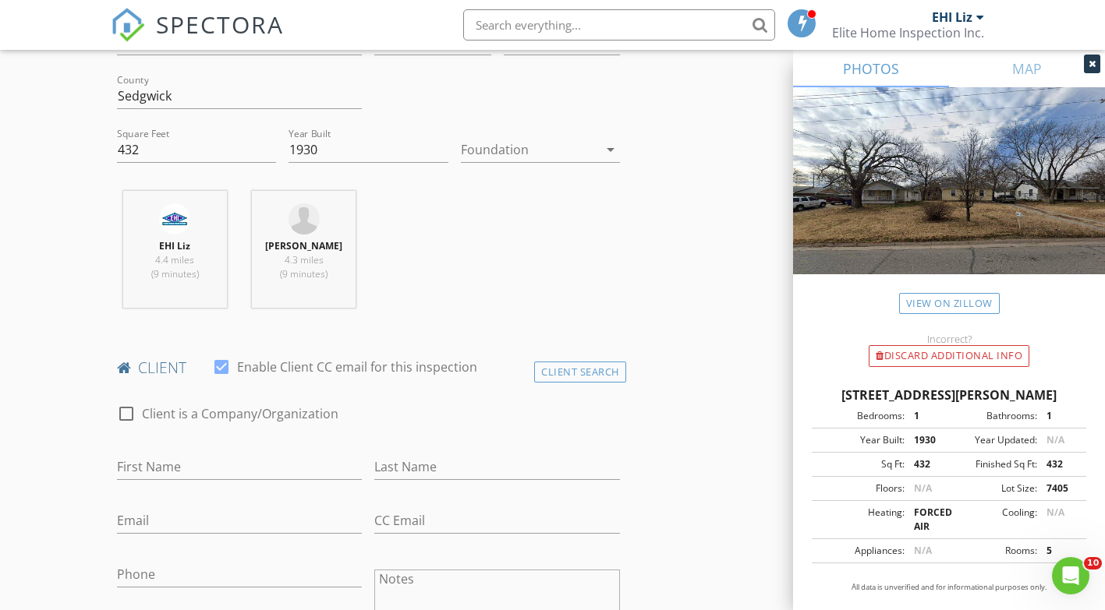
scroll to position [546, 0]
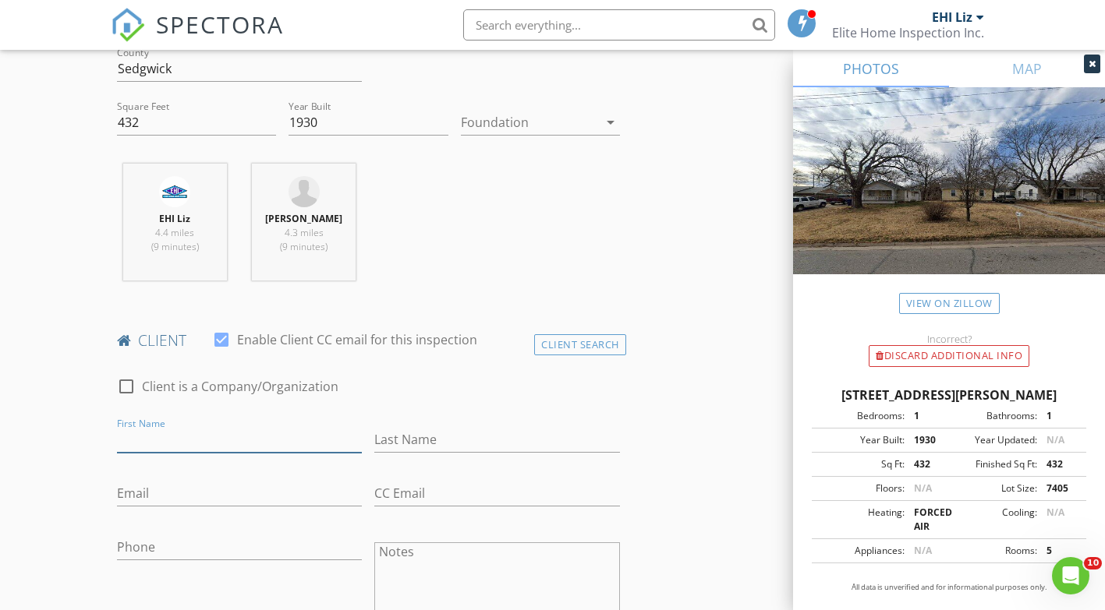
click at [270, 427] on input "First Name" at bounding box center [240, 440] width 246 height 26
type input "[PERSON_NAME]"
click at [430, 427] on input "Last Name" at bounding box center [497, 440] width 246 height 26
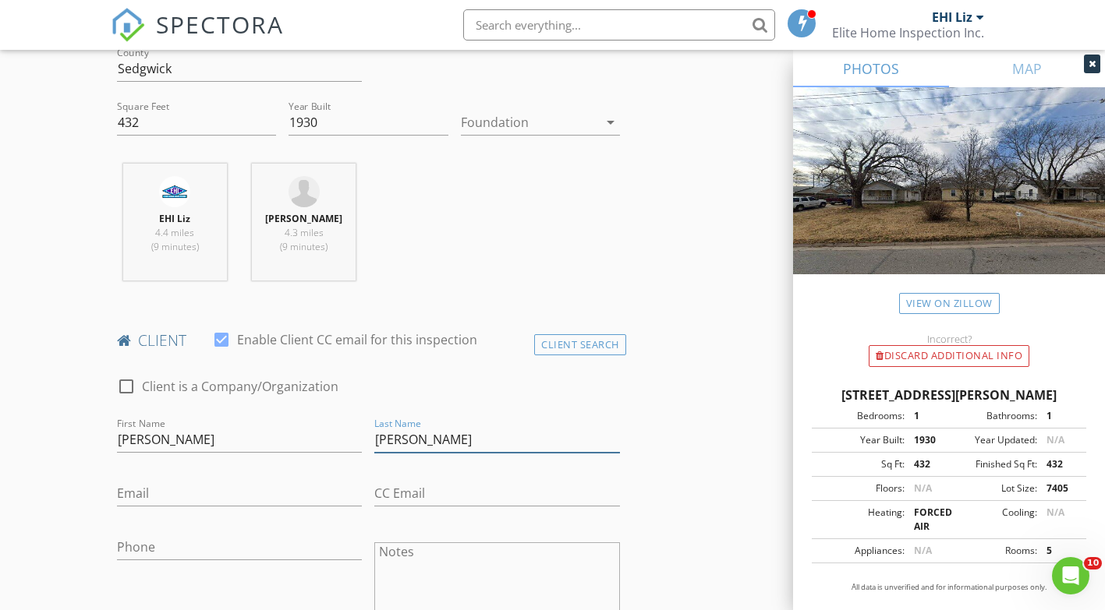
type input "[PERSON_NAME]"
click at [147, 481] on input "Email" at bounding box center [240, 494] width 246 height 26
type input "[EMAIL_ADDRESS][DOMAIN_NAME]"
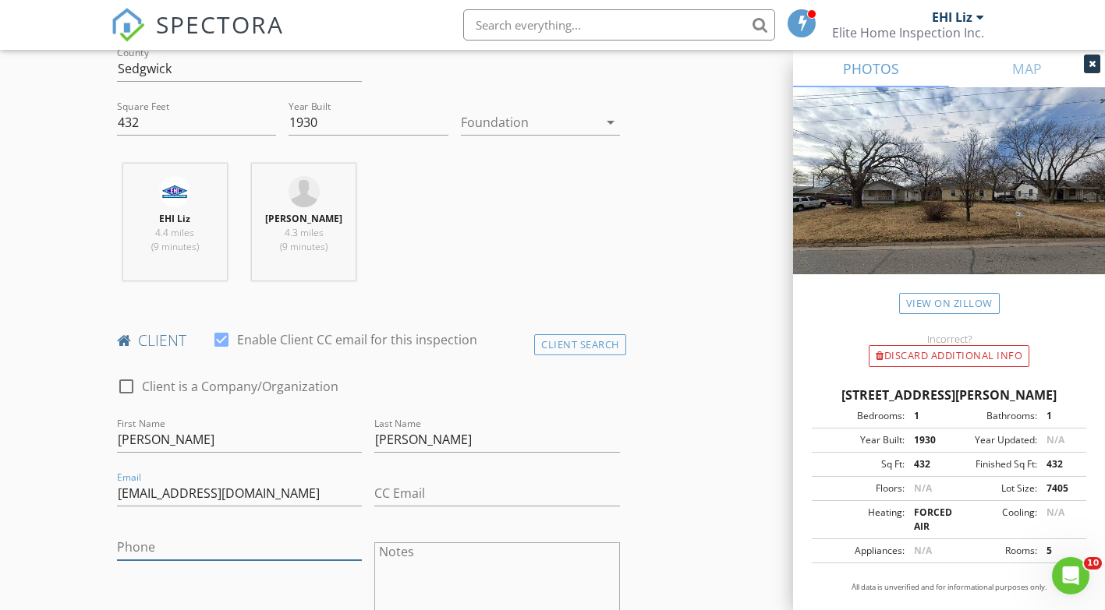
click at [199, 535] on input "Phone" at bounding box center [240, 548] width 246 height 26
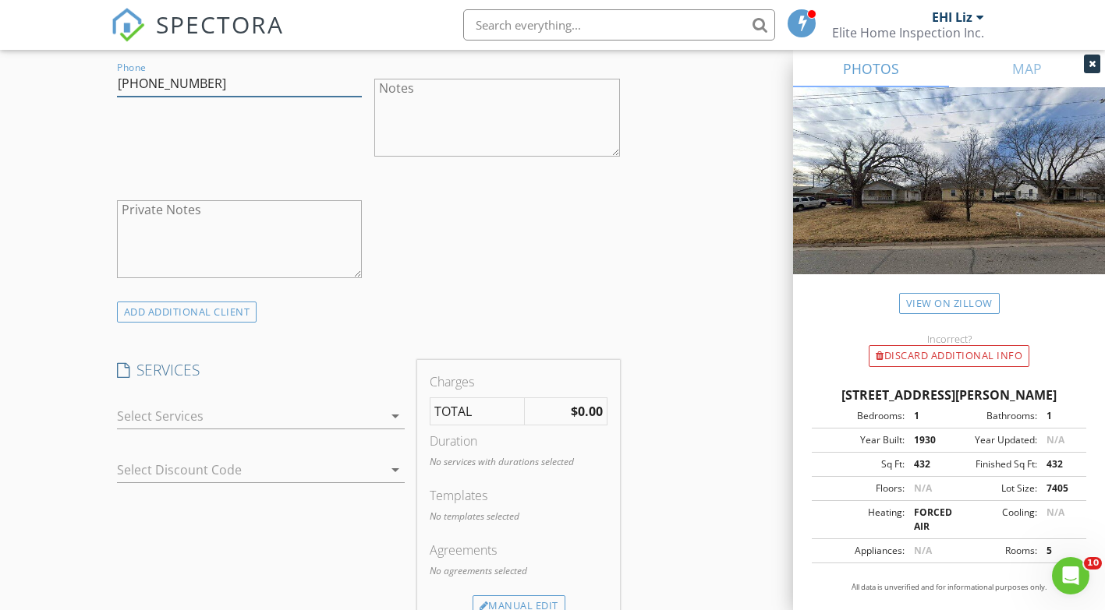
scroll to position [1013, 0]
type input "[PHONE_NUMBER]"
click at [379, 400] on div at bounding box center [250, 412] width 267 height 25
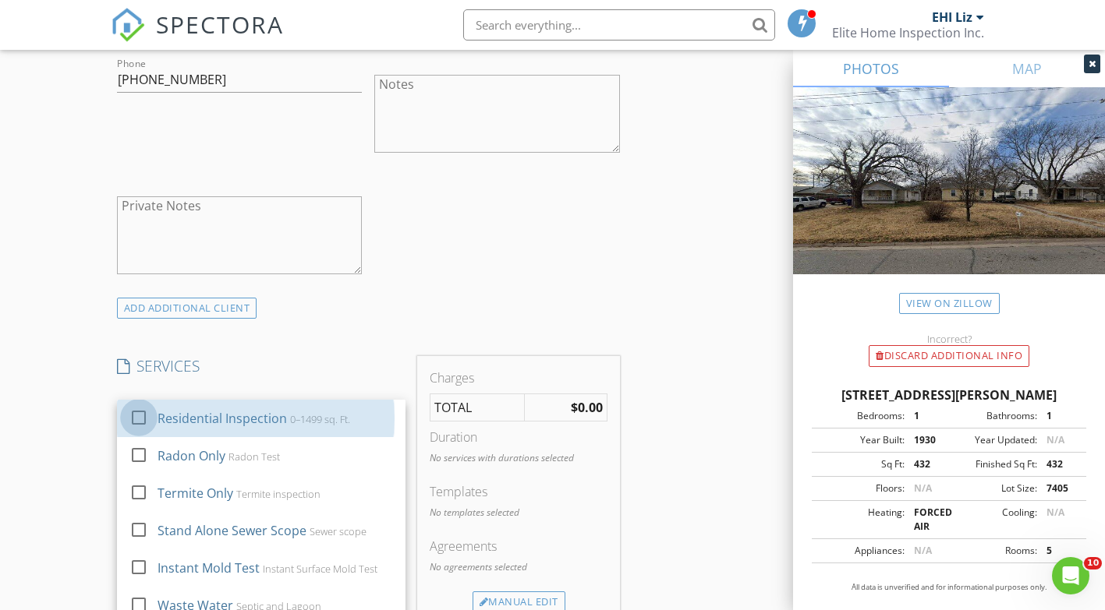
click at [138, 405] on div at bounding box center [139, 418] width 27 height 27
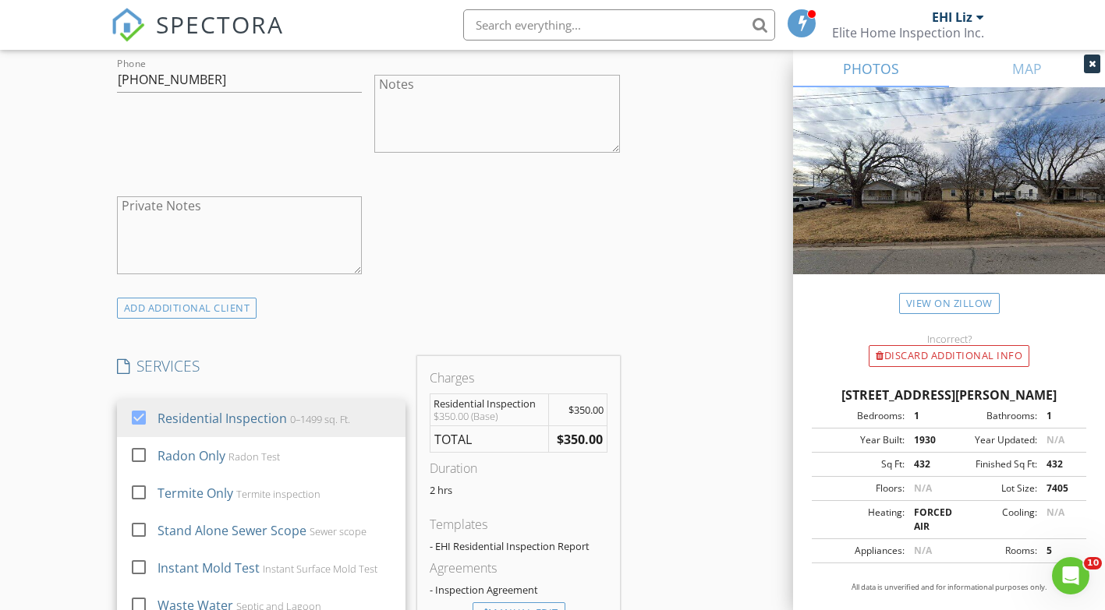
click at [51, 434] on div "New Inspection Click here to use the New Order Form INSPECTOR(S) check_box EHI …" at bounding box center [552, 505] width 1105 height 2855
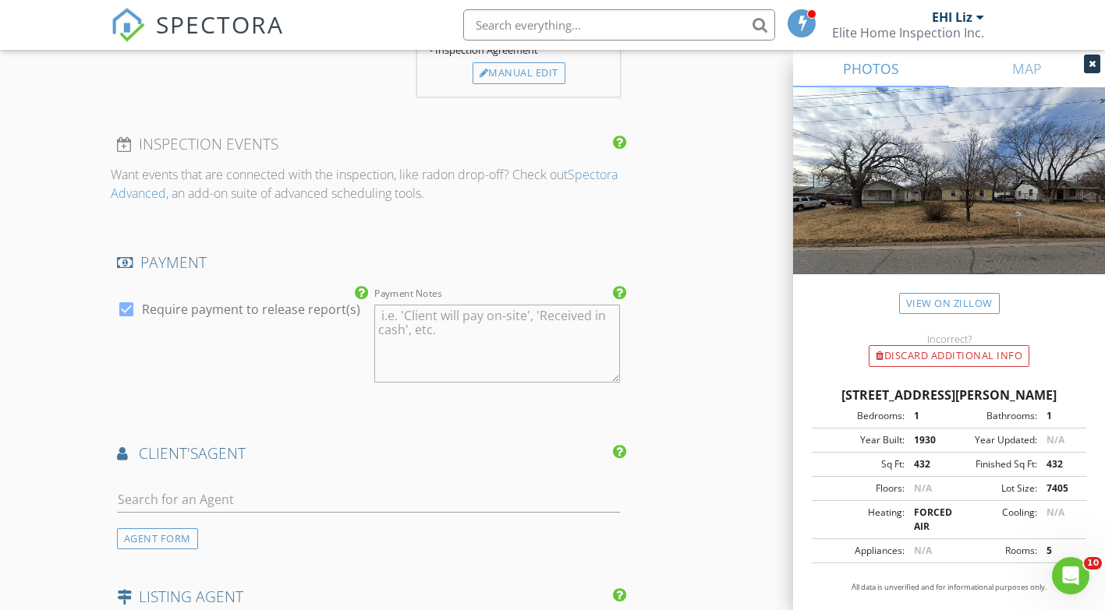
scroll to position [1559, 0]
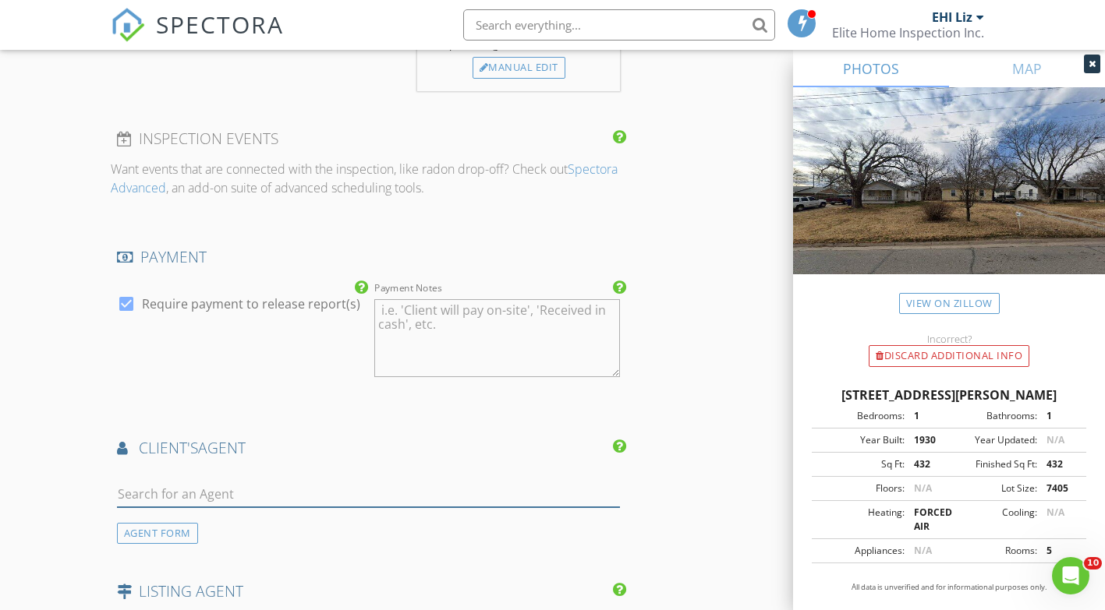
click at [175, 482] on input "text" at bounding box center [368, 495] width 503 height 26
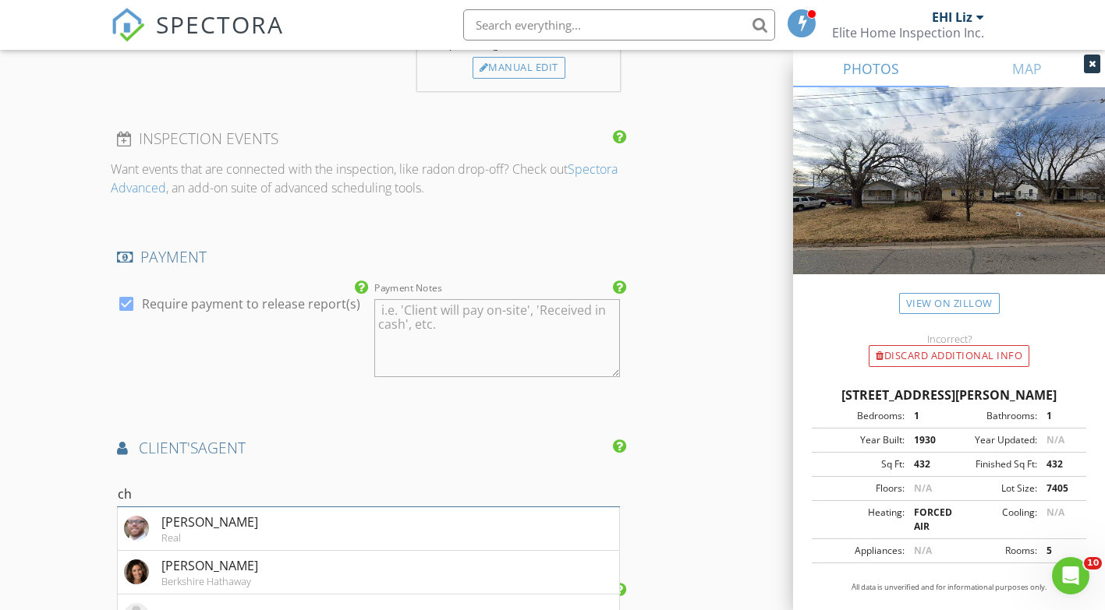
type input "c"
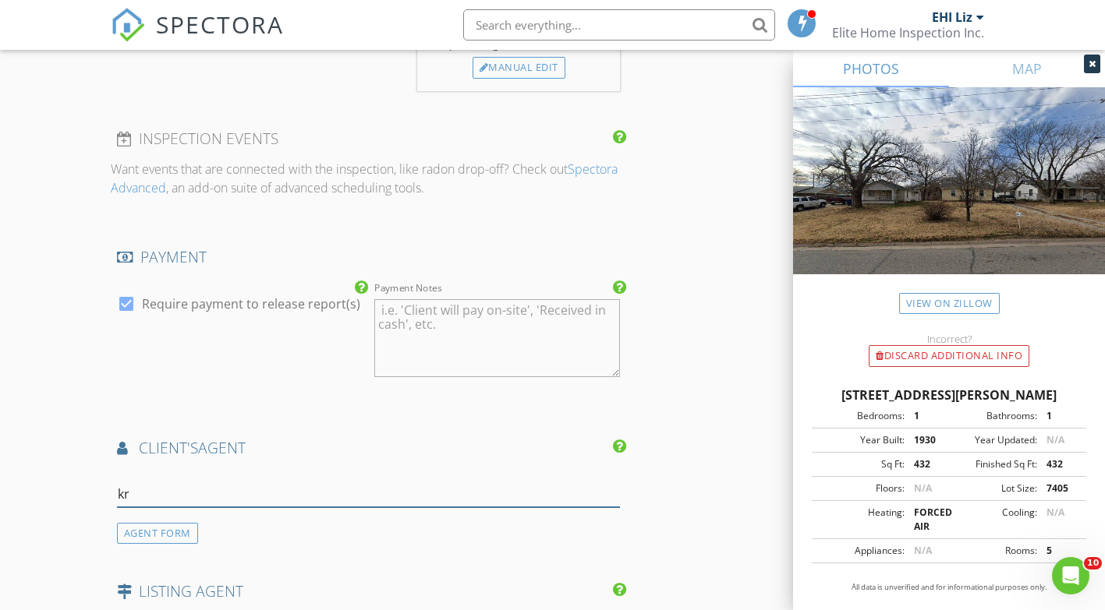
type input "k"
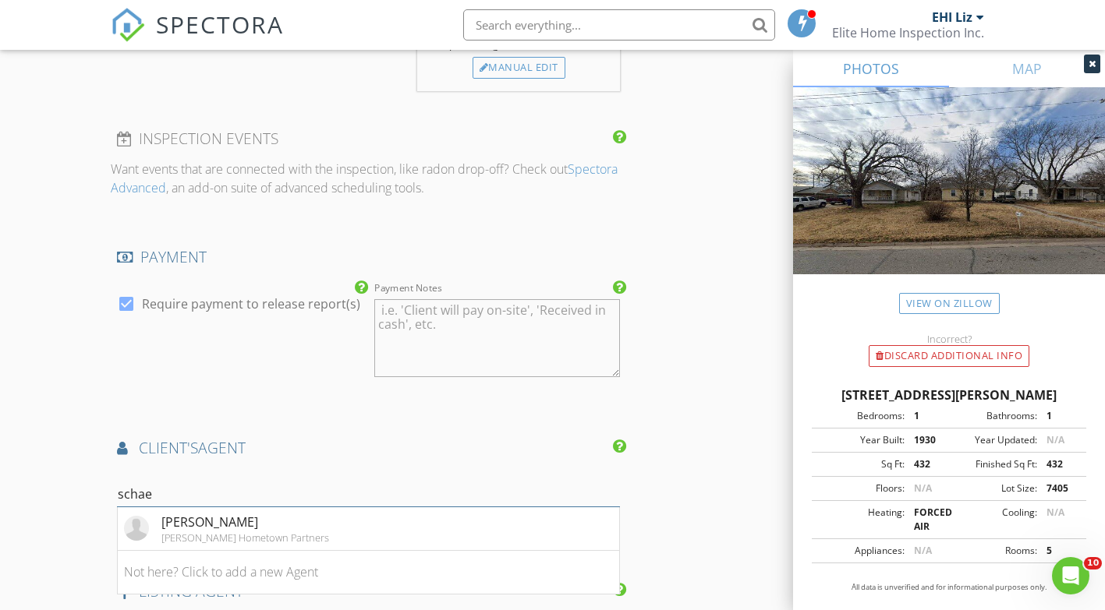
type input "schae"
click at [224, 532] on div "[PERSON_NAME] Hometown Partners" at bounding box center [245, 538] width 168 height 12
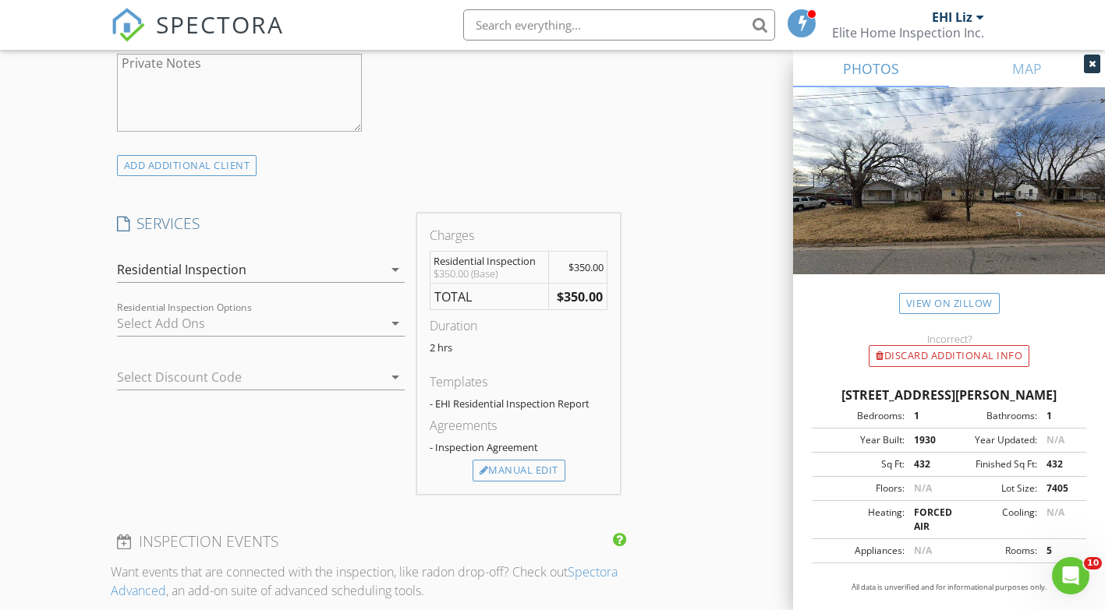
scroll to position [1185, 0]
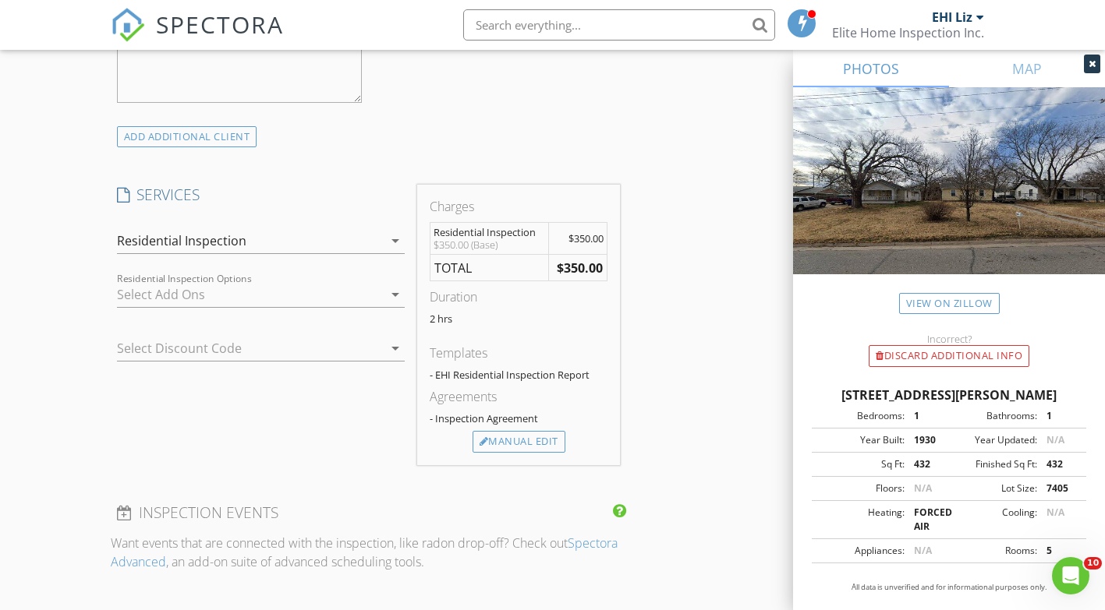
click at [391, 285] on icon "arrow_drop_down" at bounding box center [395, 294] width 19 height 19
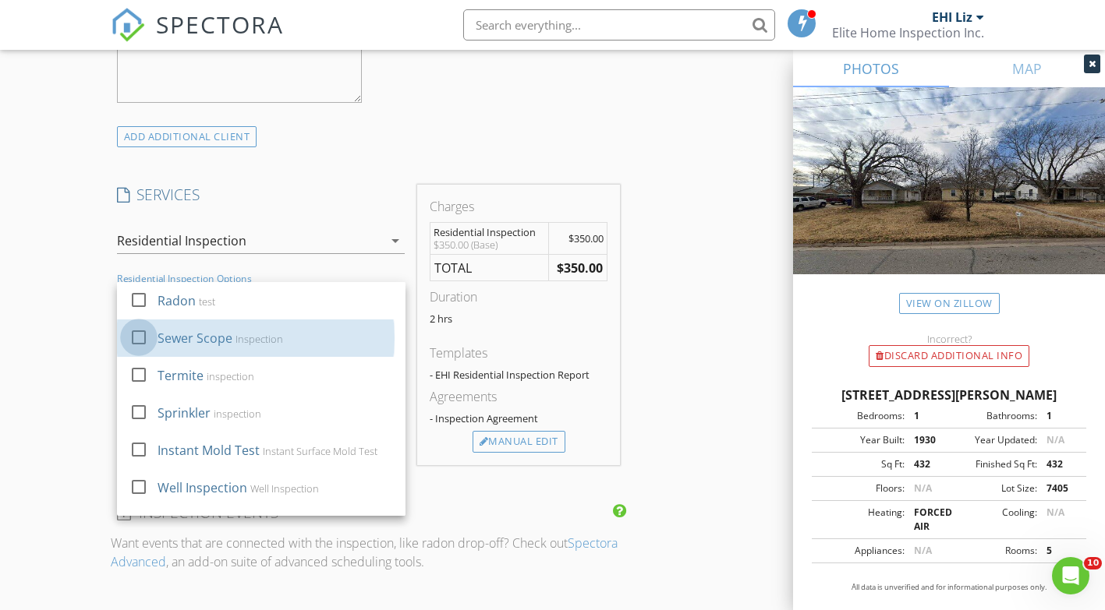
click at [138, 324] on div at bounding box center [139, 337] width 27 height 27
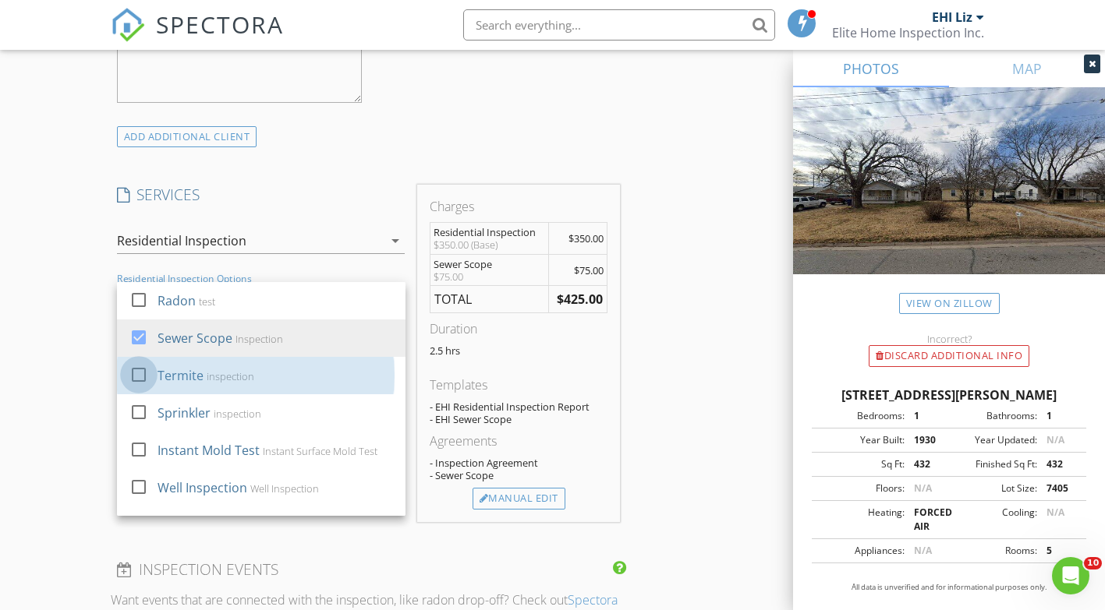
click at [140, 362] on div at bounding box center [139, 375] width 27 height 27
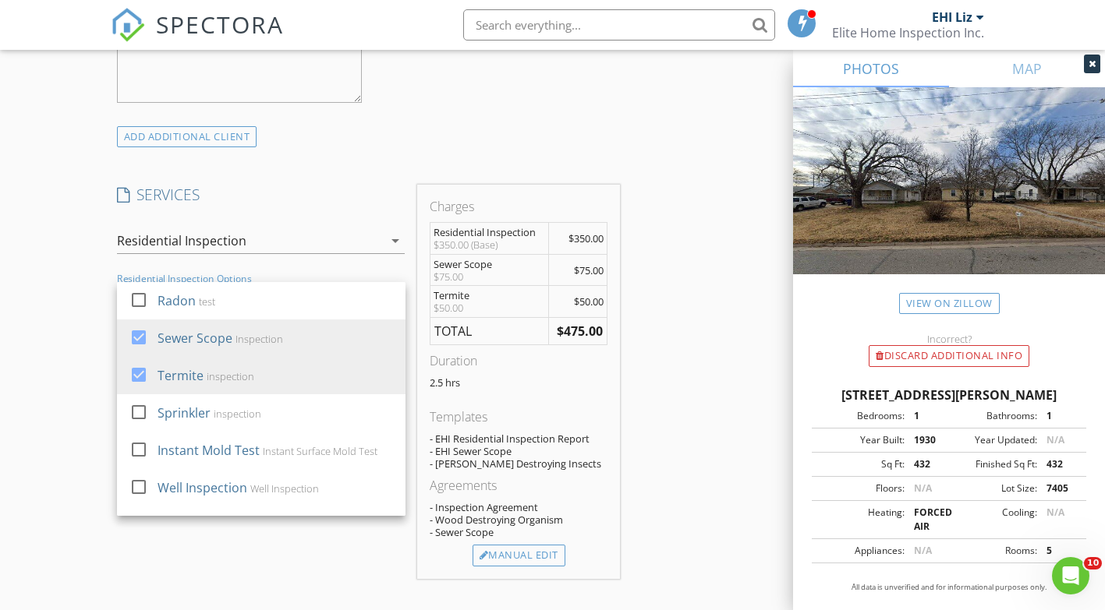
click at [516, 545] on div "Manual Edit" at bounding box center [518, 556] width 93 height 22
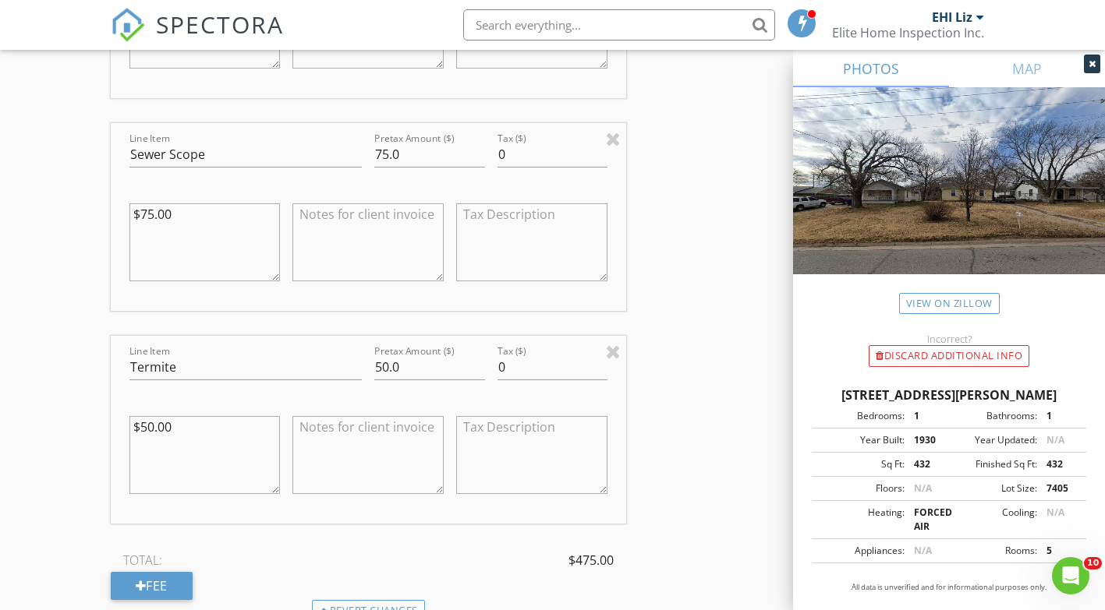
scroll to position [1614, 0]
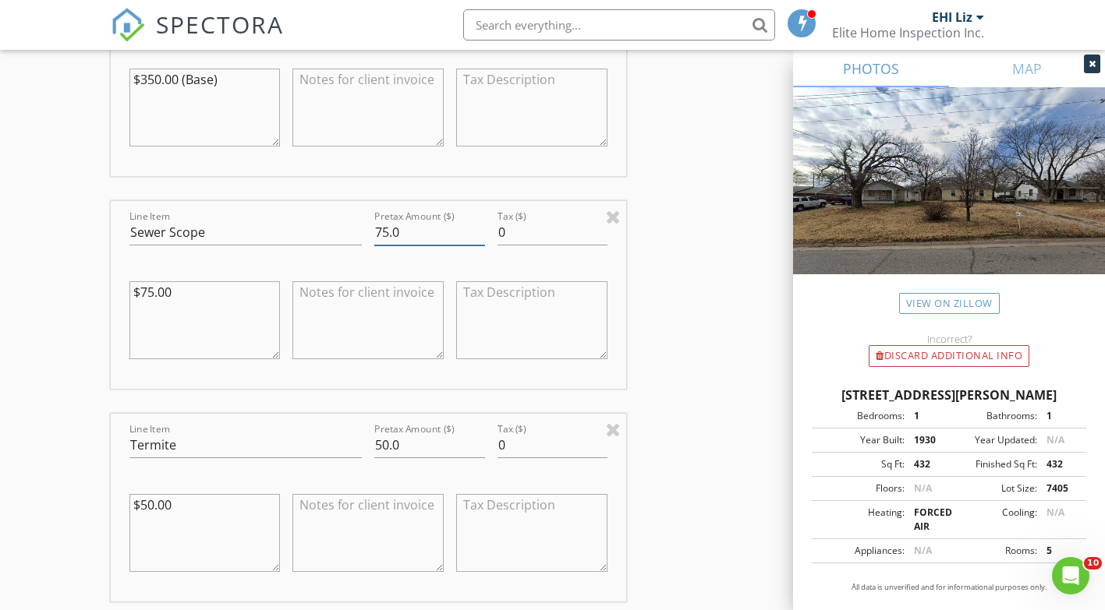
click at [388, 220] on input "75.0" at bounding box center [429, 233] width 110 height 26
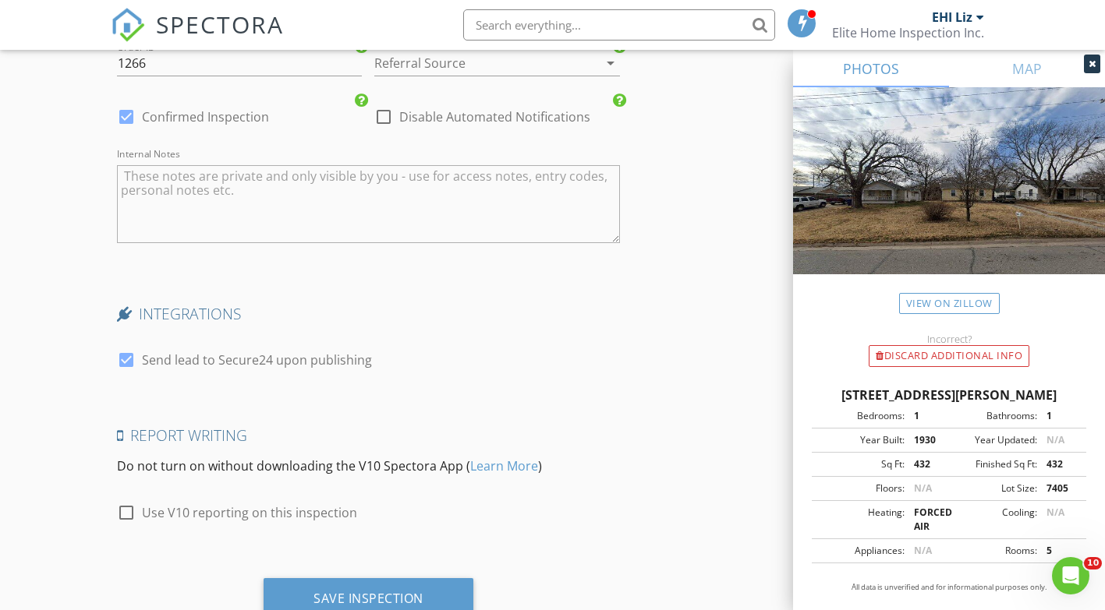
scroll to position [3329, 0]
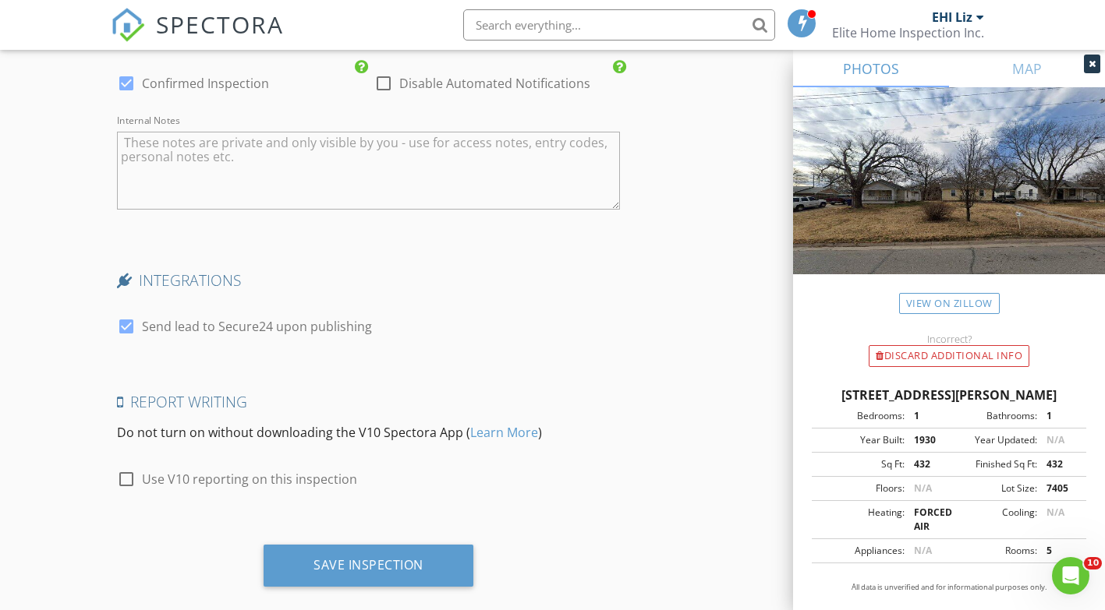
type input "50.0"
click at [402, 557] on div "Save Inspection" at bounding box center [368, 565] width 110 height 16
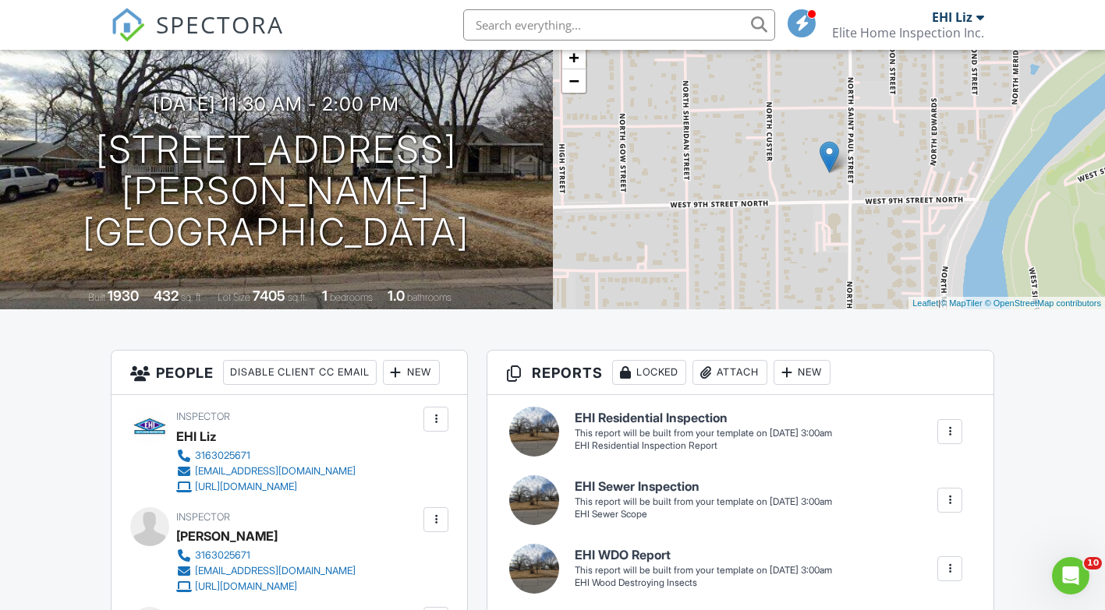
scroll to position [156, 0]
